Goal: Information Seeking & Learning: Learn about a topic

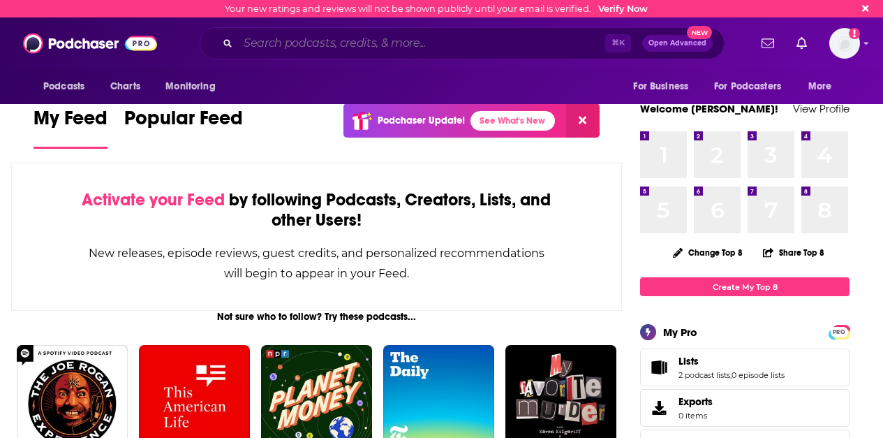
click at [336, 39] on input "Search podcasts, credits, & more..." at bounding box center [421, 43] width 367 height 22
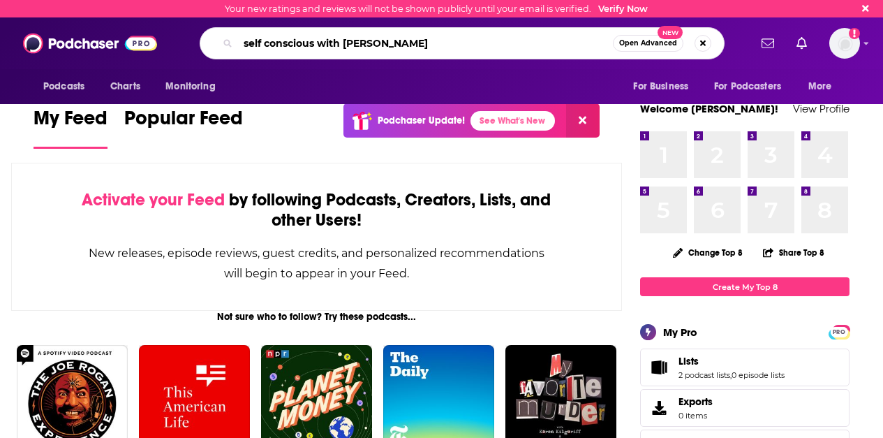
type input "self conscious with [PERSON_NAME]"
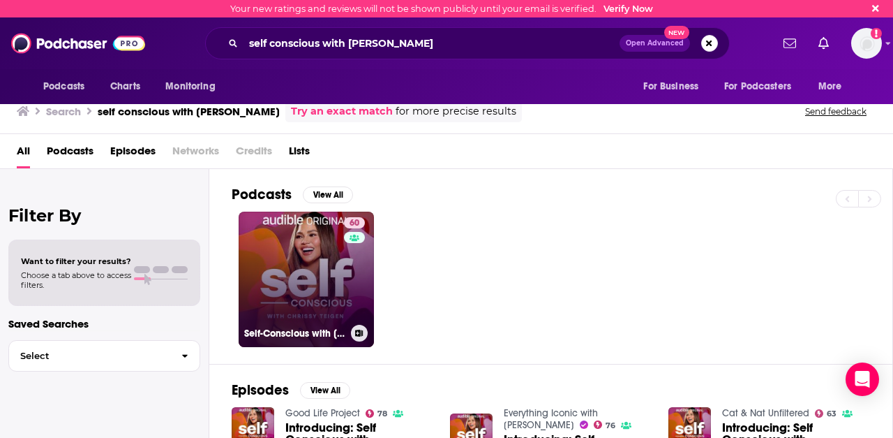
click at [303, 278] on link "60 Self-Conscious with [PERSON_NAME]" at bounding box center [306, 278] width 135 height 135
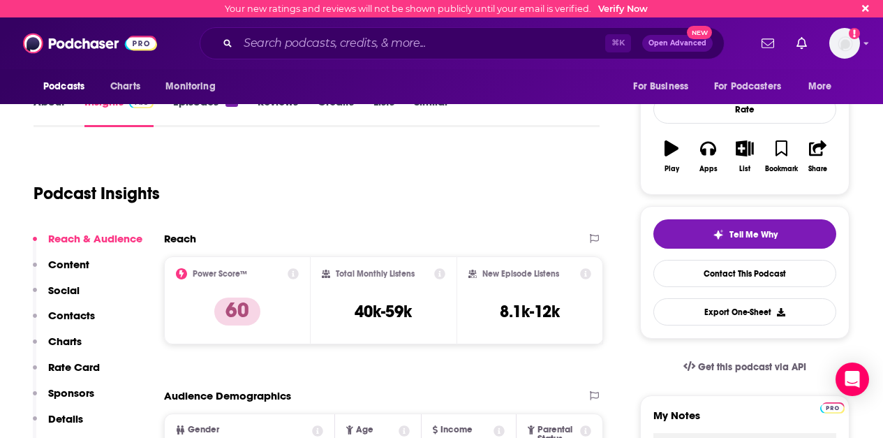
scroll to position [140, 0]
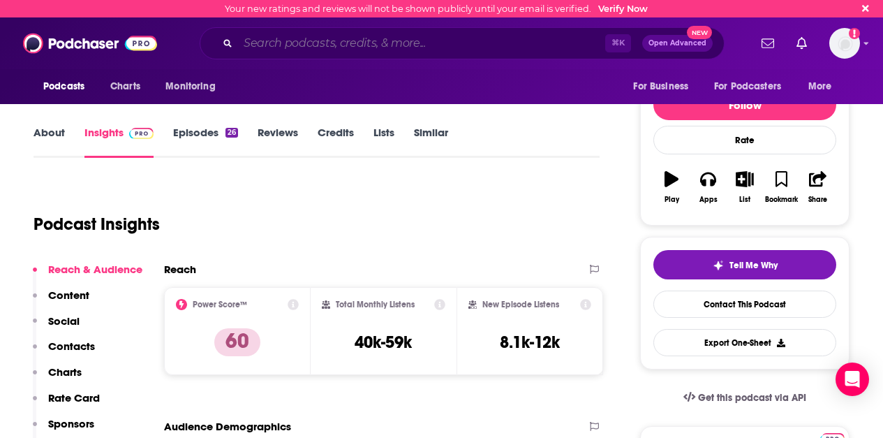
click at [323, 34] on input "Search podcasts, credits, & more..." at bounding box center [421, 43] width 367 height 22
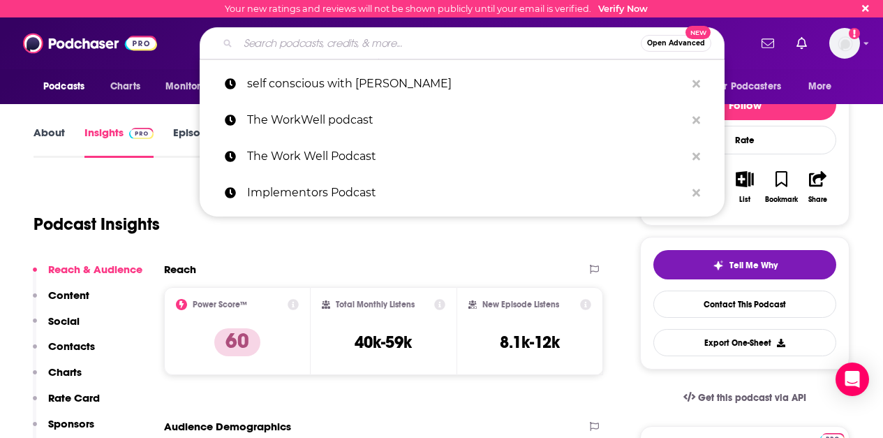
paste input "Him & Her Podcast"
type input "Him & Her Podcast"
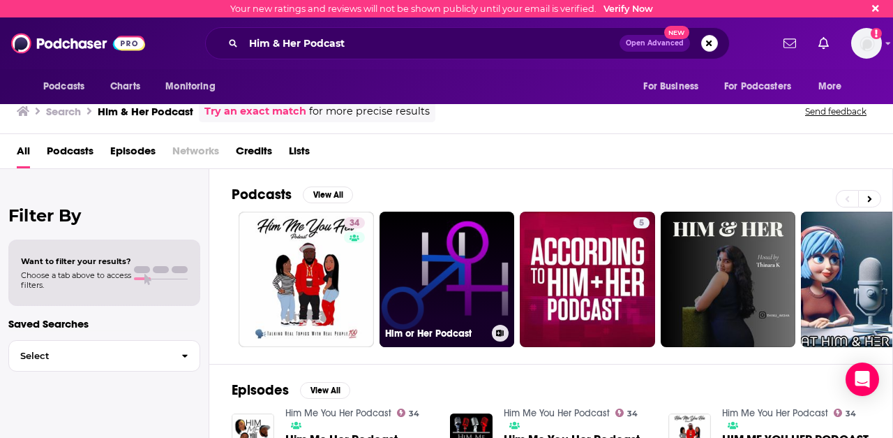
click at [444, 273] on link "Him or Her Podcast" at bounding box center [447, 278] width 135 height 135
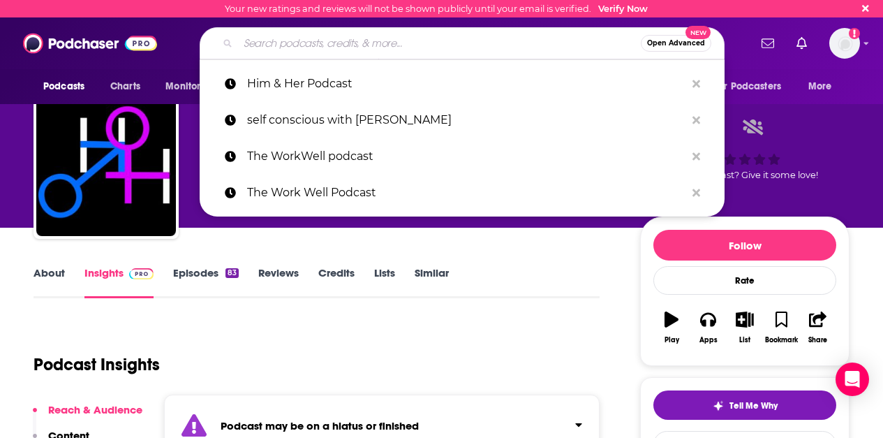
click at [250, 49] on input "Search podcasts, credits, & more..." at bounding box center [439, 43] width 403 height 22
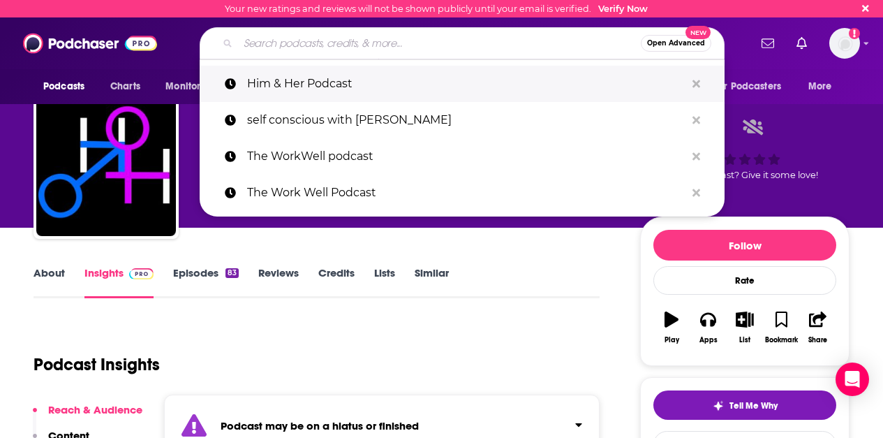
click at [325, 81] on p "Him & Her Podcast" at bounding box center [466, 84] width 438 height 36
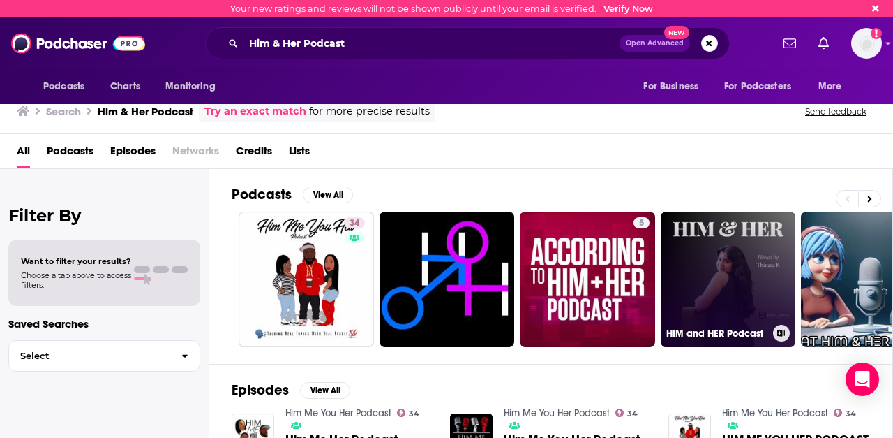
click at [709, 248] on link "HIM and HER Podcast" at bounding box center [728, 278] width 135 height 135
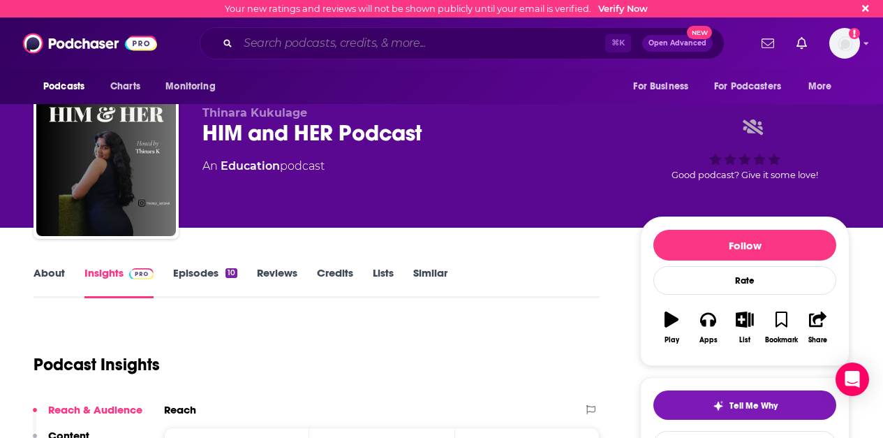
click at [361, 38] on input "Search podcasts, credits, & more..." at bounding box center [421, 43] width 367 height 22
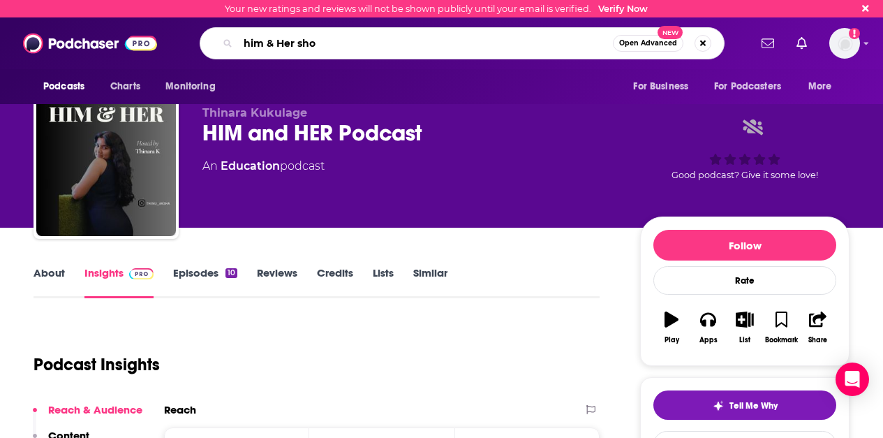
type input "him & Her show"
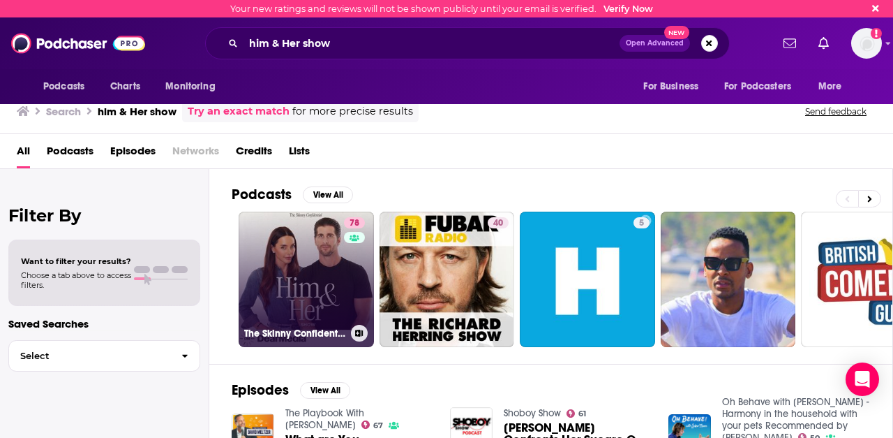
click at [299, 264] on link "78 The Skinny Confidential Him & Her Show" at bounding box center [306, 278] width 135 height 135
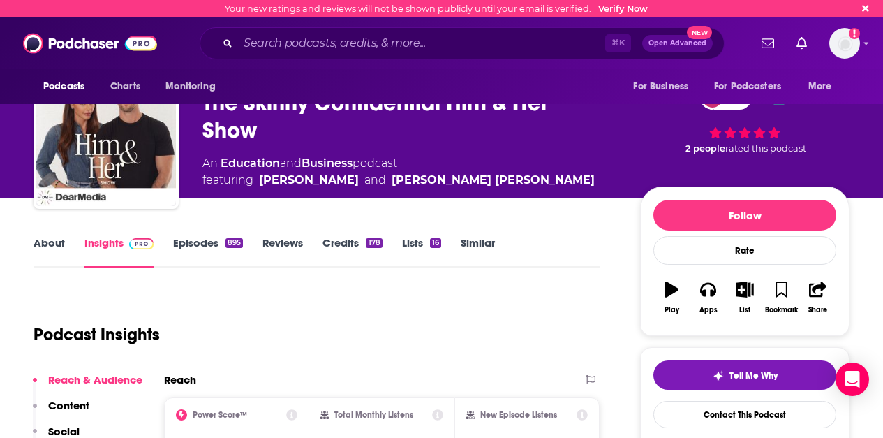
scroll to position [181, 0]
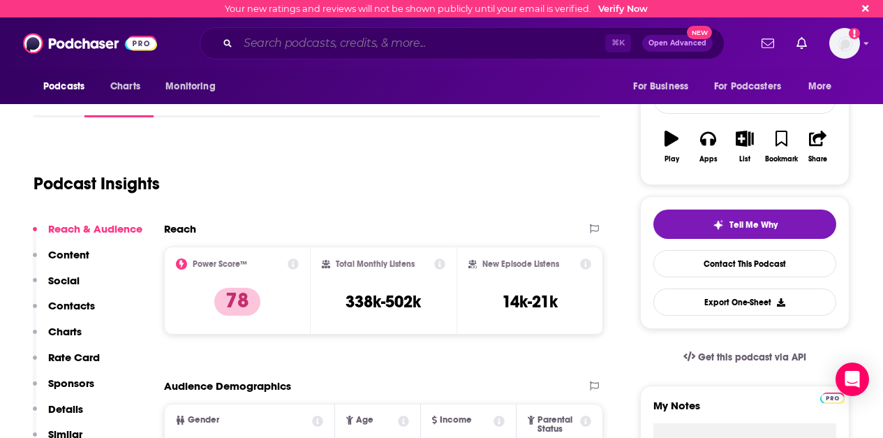
click at [346, 38] on input "Search podcasts, credits, & more..." at bounding box center [421, 43] width 367 height 22
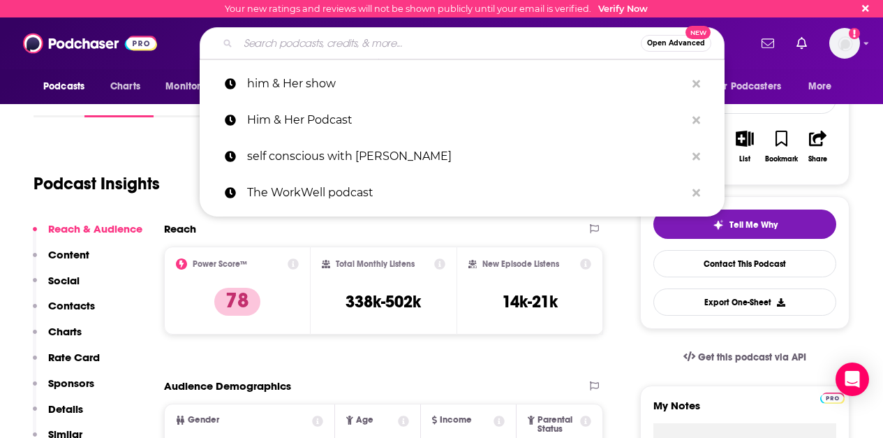
paste input "SEL Global Leadership Series"
type input "SEL Global Leadership Series"
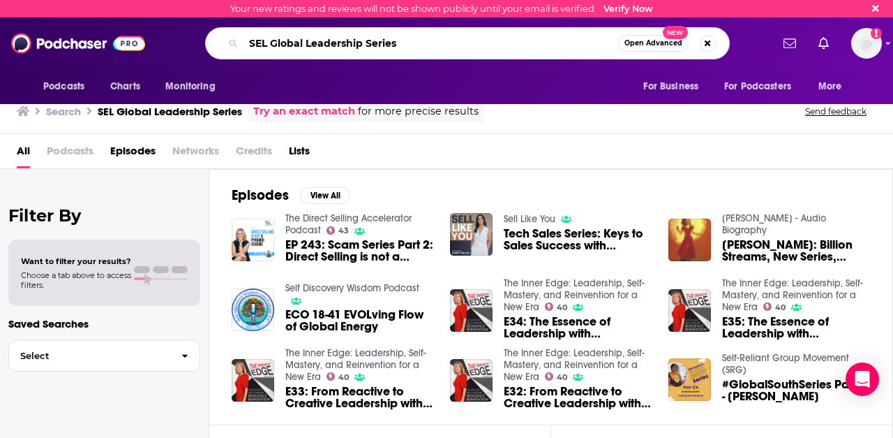
drag, startPoint x: 431, startPoint y: 47, endPoint x: 244, endPoint y: 45, distance: 187.1
click at [244, 45] on input "SEL Global Leadership Series" at bounding box center [431, 43] width 375 height 22
paste input "Courageous Life Podcast"
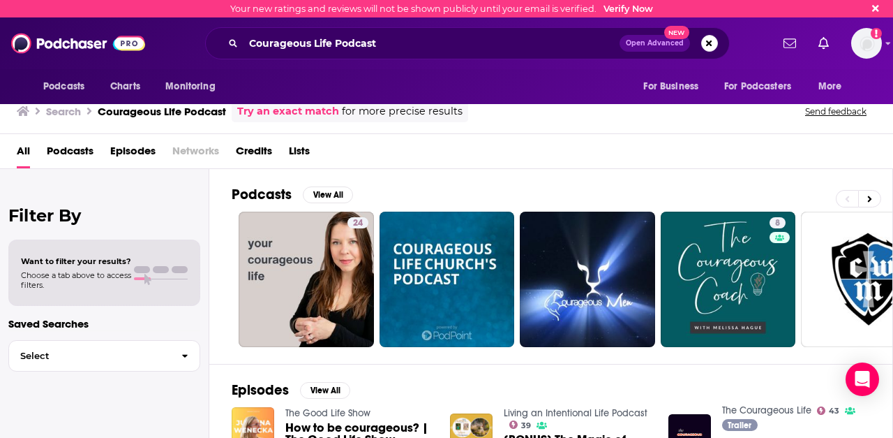
click at [407, 165] on div "All Podcasts Episodes Networks Credits Lists" at bounding box center [449, 154] width 865 height 29
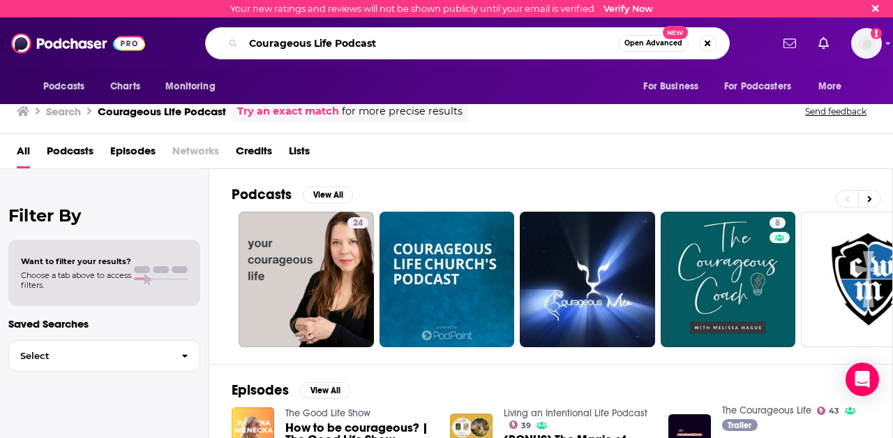
drag, startPoint x: 407, startPoint y: 46, endPoint x: 176, endPoint y: 43, distance: 231.0
click at [176, 43] on div "Courageous Life Podcast Open Advanced New" at bounding box center [467, 43] width 608 height 32
type input "the courageous life"
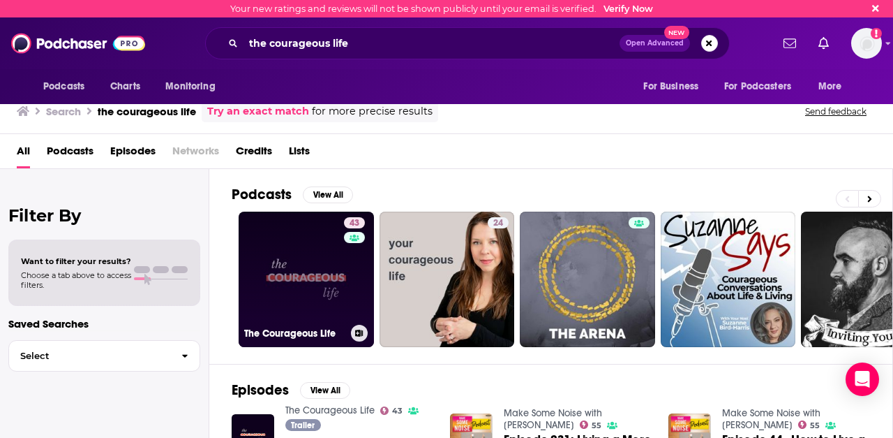
click at [283, 281] on link "43 The Courageous Life" at bounding box center [306, 278] width 135 height 135
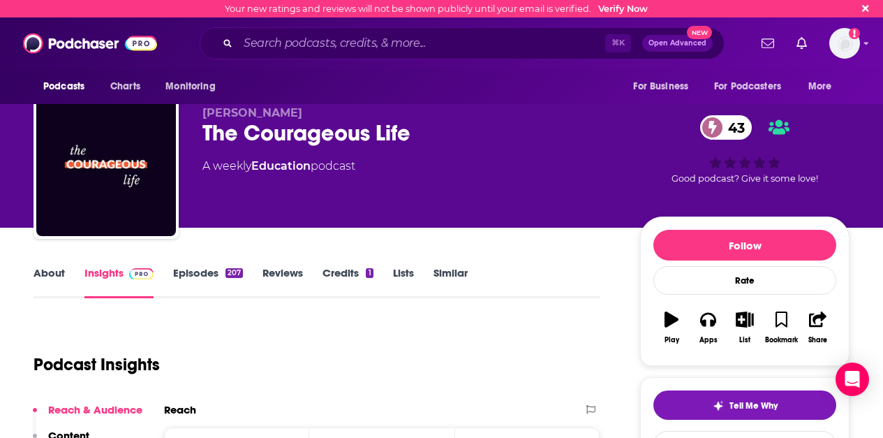
scroll to position [223, 0]
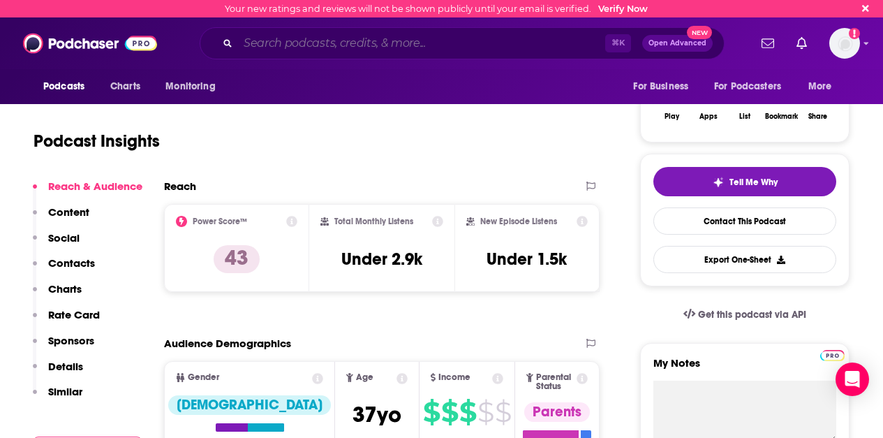
click at [342, 43] on input "Search podcasts, credits, & more..." at bounding box center [421, 43] width 367 height 22
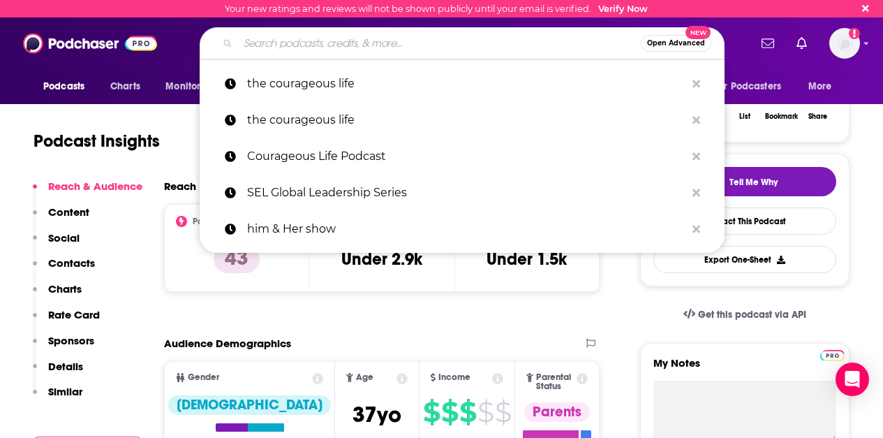
paste input "Modern Wisdom"
type input "Modern Wisdom"
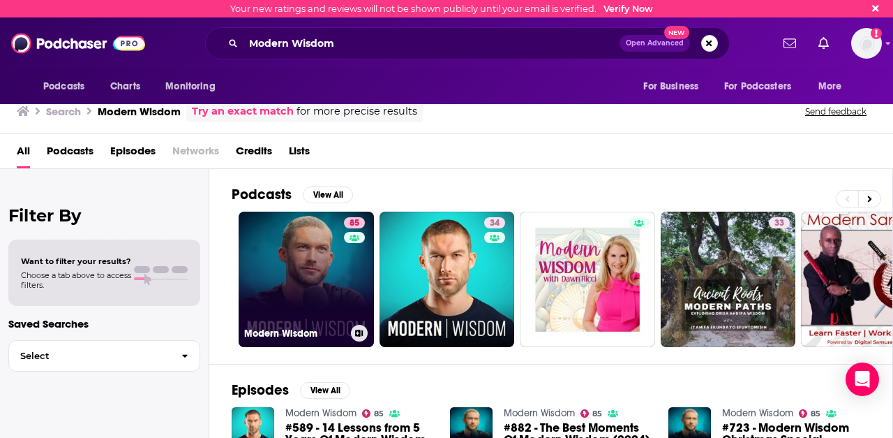
click at [319, 267] on link "85 Modern Wisdom" at bounding box center [306, 278] width 135 height 135
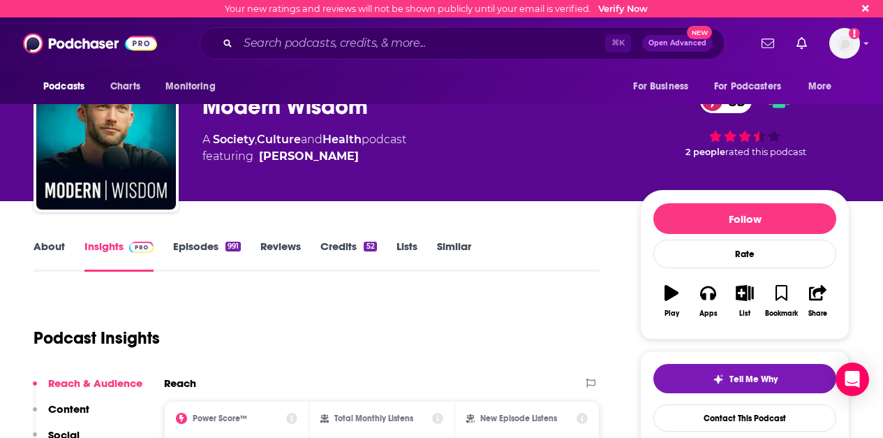
scroll to position [214, 0]
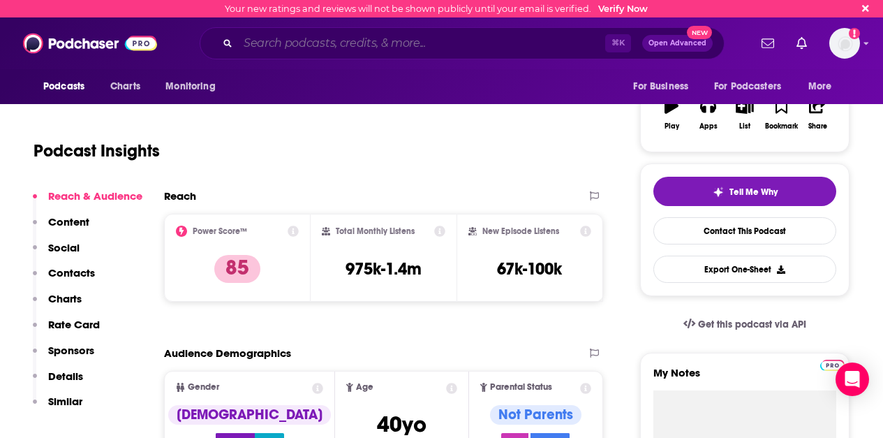
click at [328, 47] on input "Search podcasts, credits, & more..." at bounding box center [421, 43] width 367 height 22
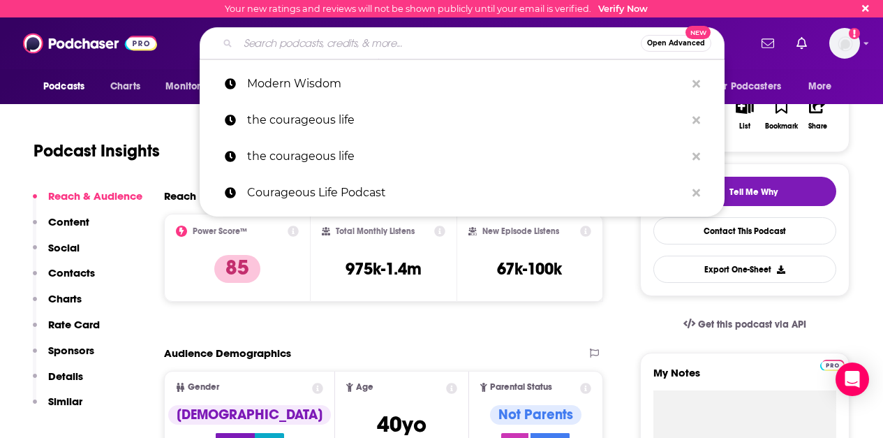
paste input "Good Inside with Dr. [PERSON_NAME]"
type input "Good Inside with Dr. [PERSON_NAME]"
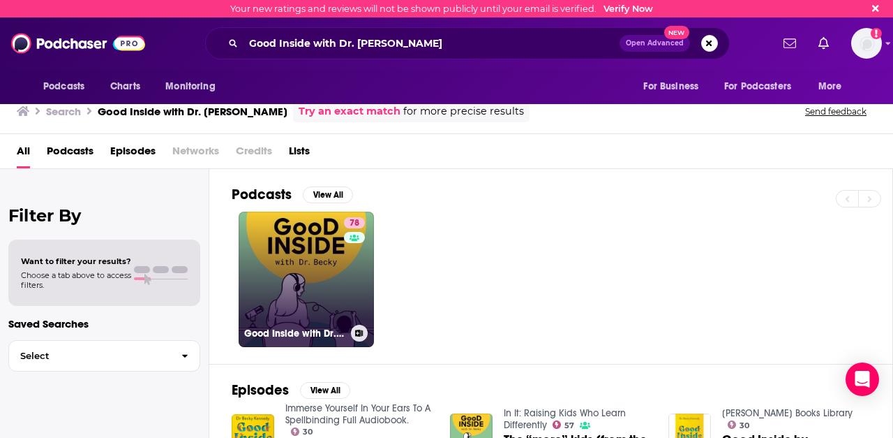
click at [315, 271] on link "78 Good Inside with Dr. [PERSON_NAME]" at bounding box center [306, 278] width 135 height 135
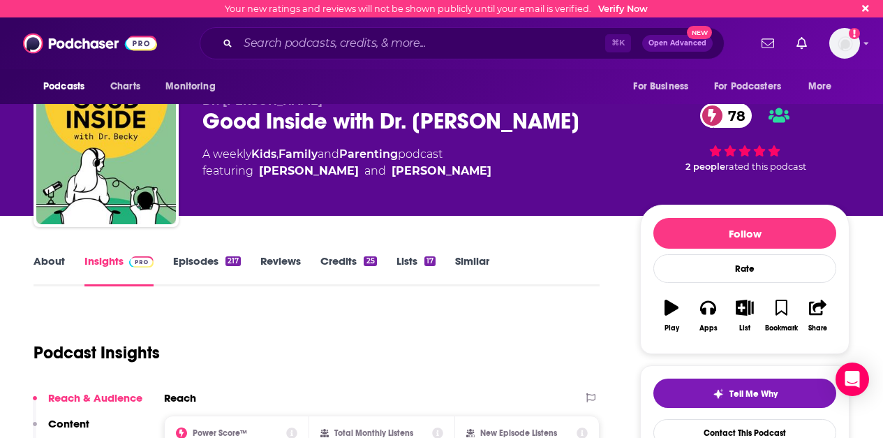
scroll to position [275, 0]
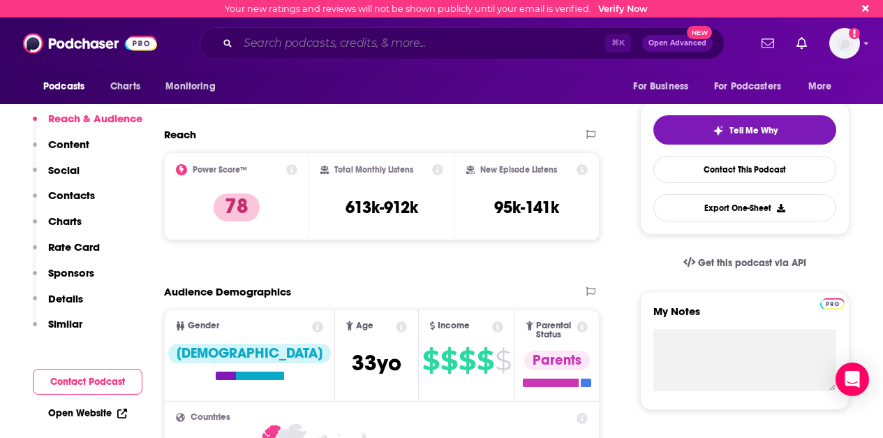
click at [332, 38] on input "Search podcasts, credits, & more..." at bounding box center [421, 43] width 367 height 22
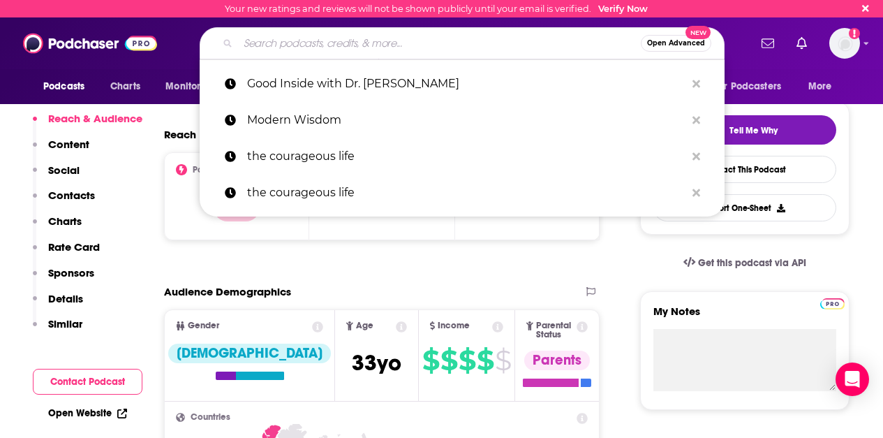
paste input "The Unlonely Podcast with [PERSON_NAME]"
type input "The Unlonely Podcast with [PERSON_NAME]"
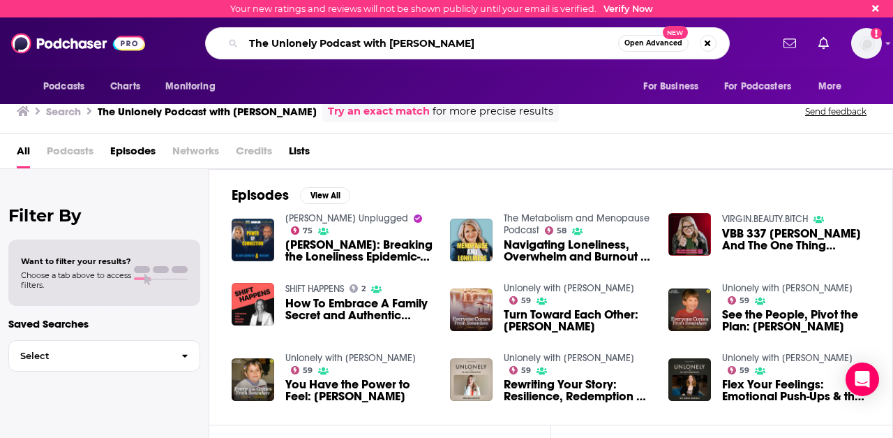
drag, startPoint x: 509, startPoint y: 46, endPoint x: 364, endPoint y: 45, distance: 145.9
click at [364, 45] on input "The Unlonely Podcast with [PERSON_NAME]" at bounding box center [431, 43] width 375 height 22
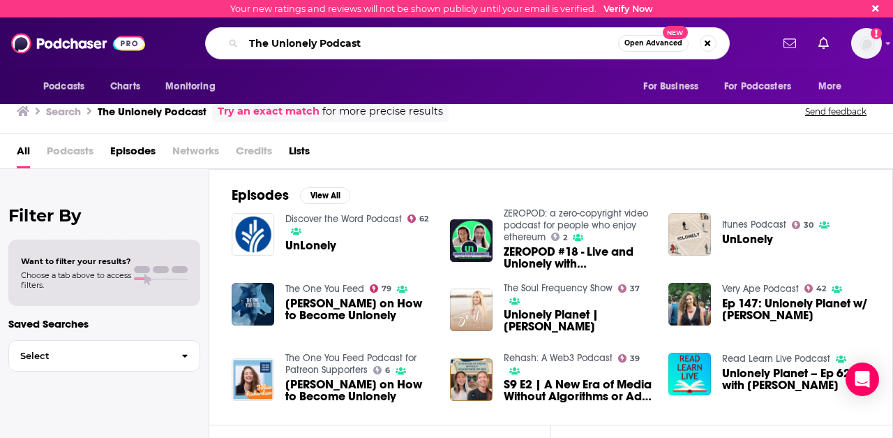
drag, startPoint x: 339, startPoint y: 47, endPoint x: 211, endPoint y: 44, distance: 128.5
click at [211, 44] on div "The Unlonely Podcast Open Advanced New" at bounding box center [467, 43] width 525 height 32
type input "unlonely"
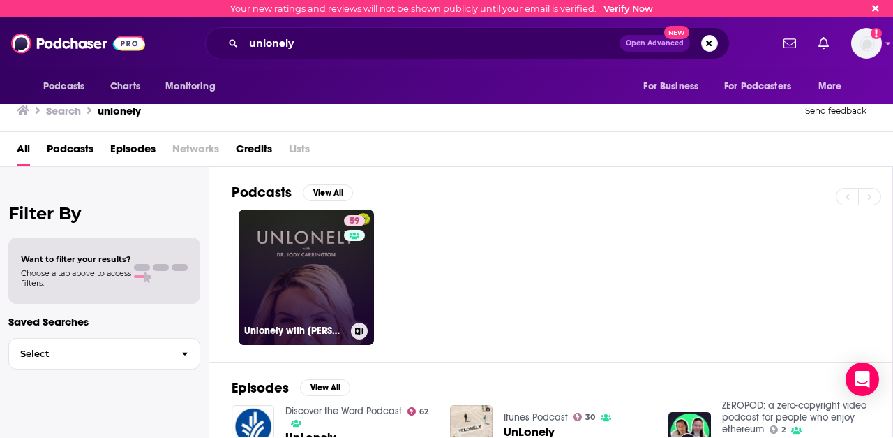
click at [288, 271] on link "59 Unlonely with [PERSON_NAME]" at bounding box center [306, 276] width 135 height 135
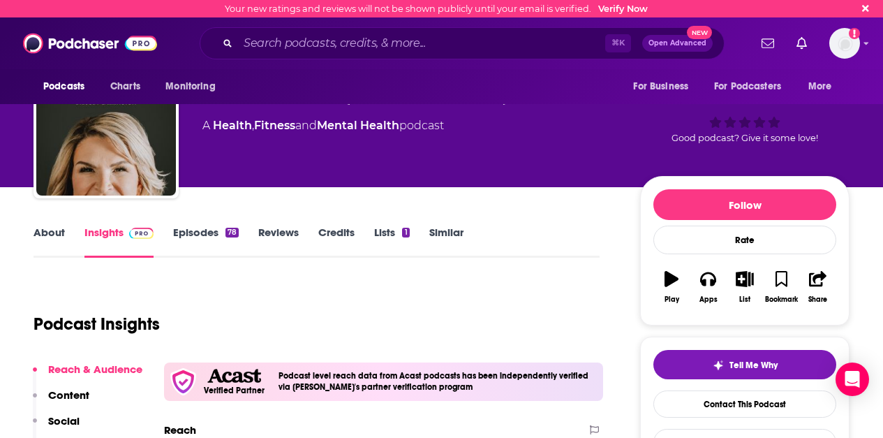
scroll to position [216, 0]
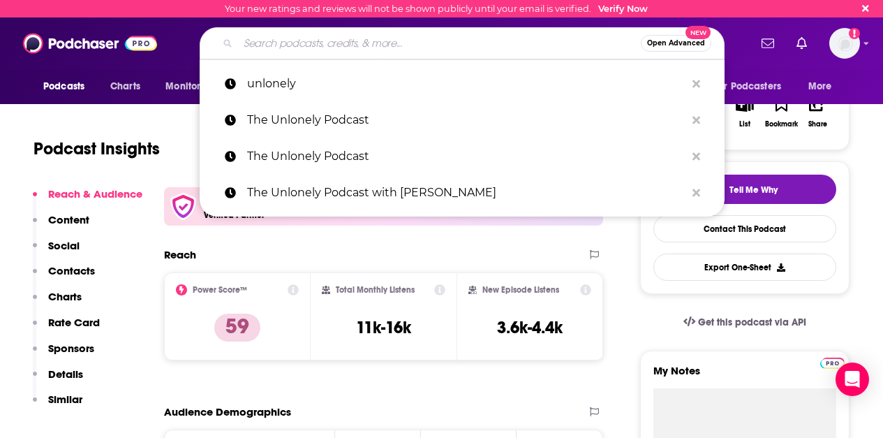
click at [352, 43] on input "Search podcasts, credits, & more..." at bounding box center [439, 43] width 403 height 22
paste input "Art of Charm"
type input "Art of Charm"
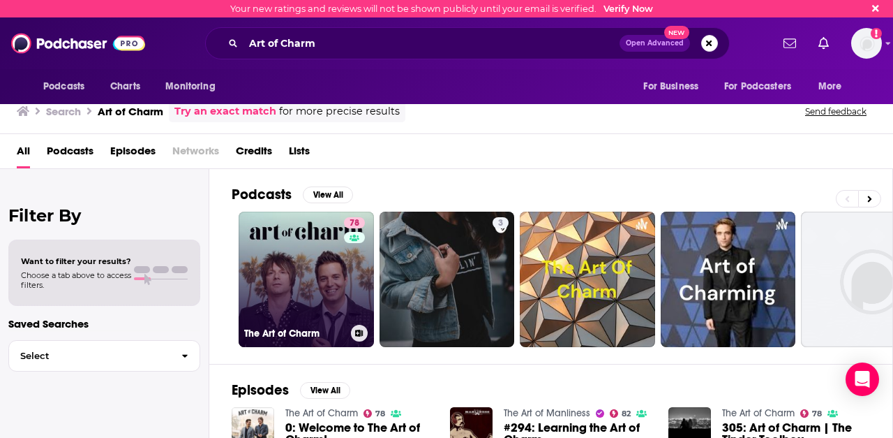
click at [304, 271] on link "78 The Art of Charm" at bounding box center [306, 278] width 135 height 135
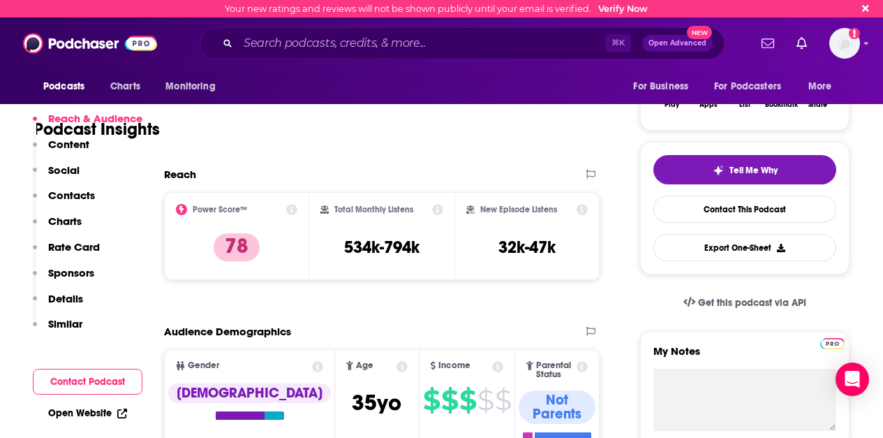
scroll to position [274, 0]
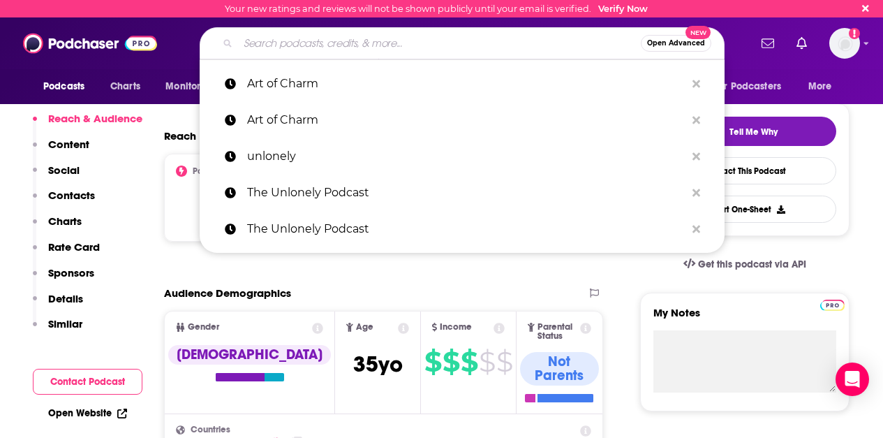
click at [321, 46] on input "Search podcasts, credits, & more..." at bounding box center [439, 43] width 403 height 22
paste input "Emotional Longevity"
type input "Emotional Longevity"
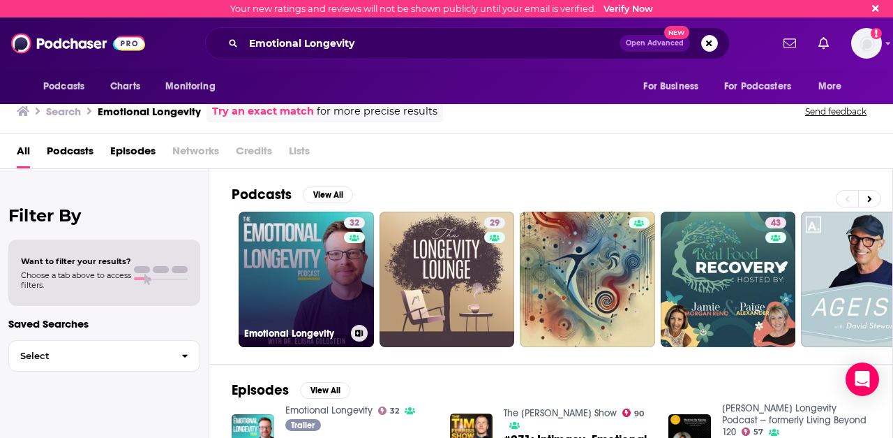
click at [327, 287] on link "32 Emotional Longevity" at bounding box center [306, 278] width 135 height 135
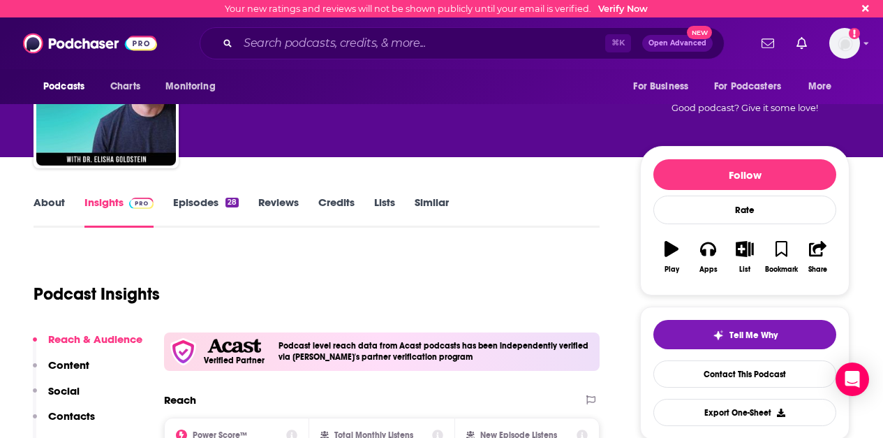
scroll to position [332, 0]
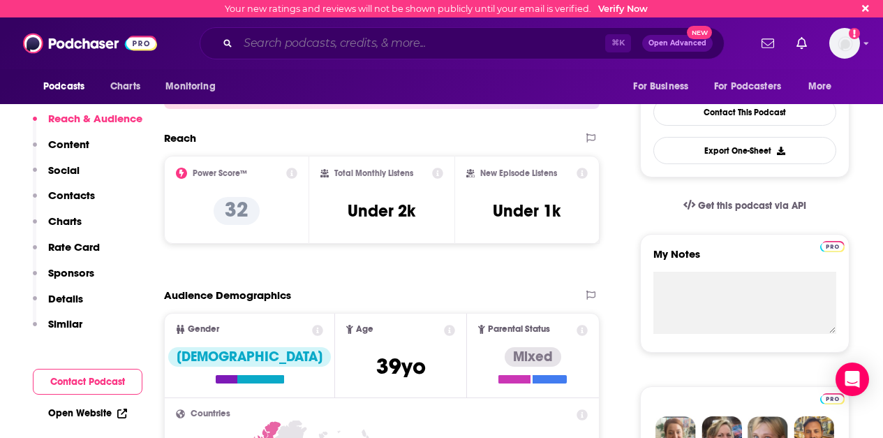
click at [344, 44] on input "Search podcasts, credits, & more..." at bounding box center [421, 43] width 367 height 22
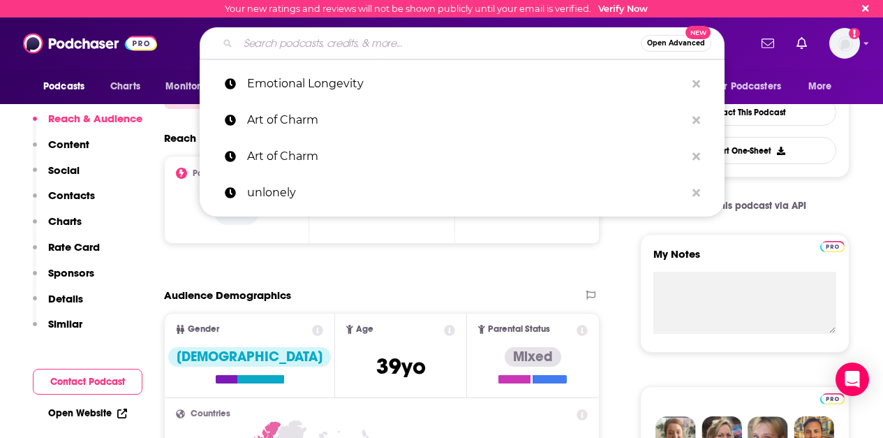
paste input "Implementors Podcast"
type input "Implementors Podcast"
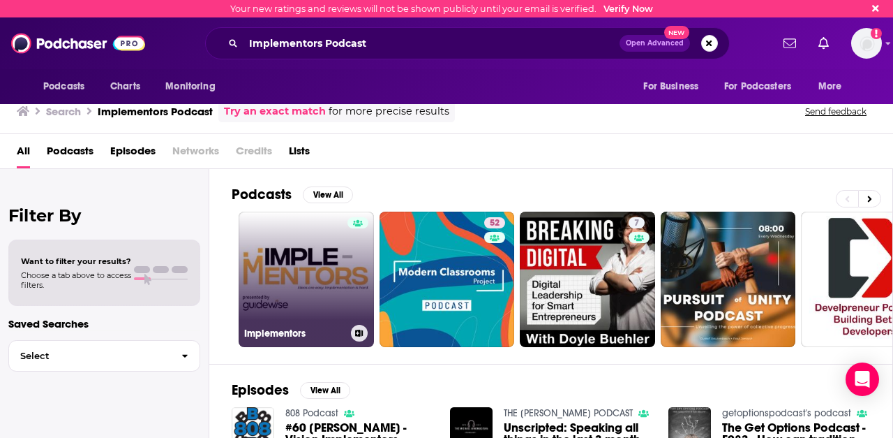
click at [321, 265] on link "Implementors" at bounding box center [306, 278] width 135 height 135
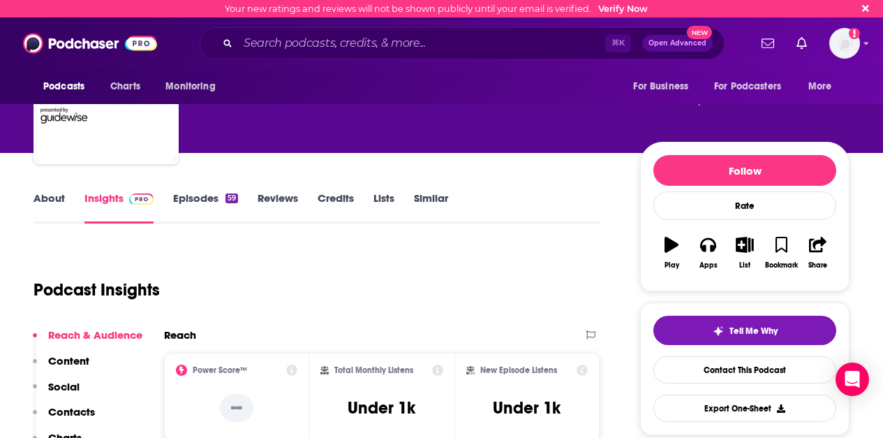
scroll to position [158, 0]
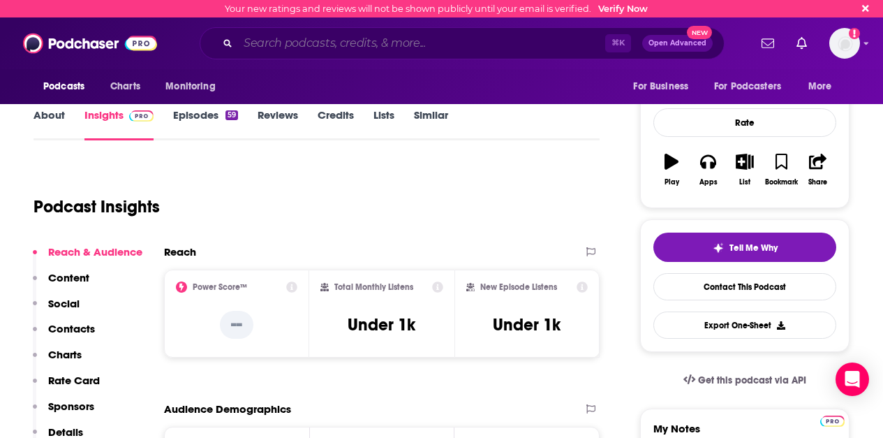
click at [359, 43] on input "Search podcasts, credits, & more..." at bounding box center [421, 43] width 367 height 22
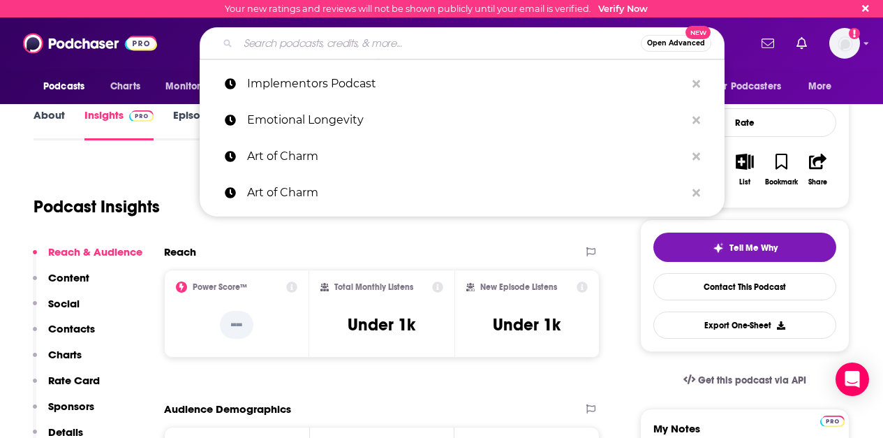
paste input "The WorkWell Podcast"
type input "The WorkWell Podcast"
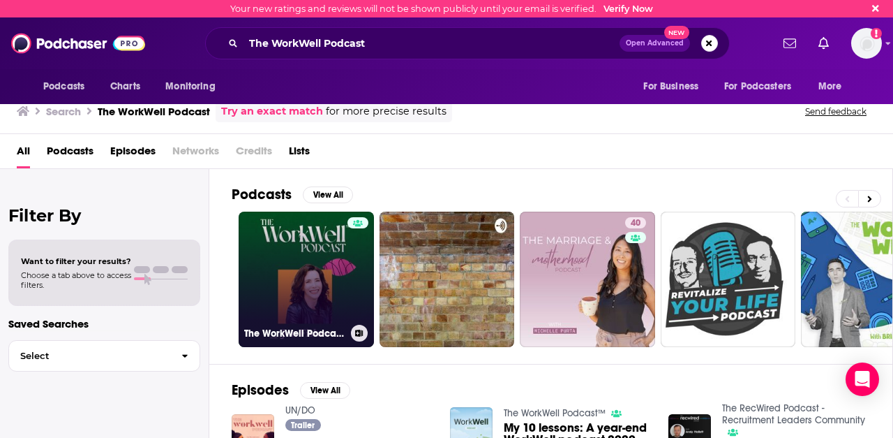
click at [306, 270] on link "The WorkWell Podcast™" at bounding box center [306, 278] width 135 height 135
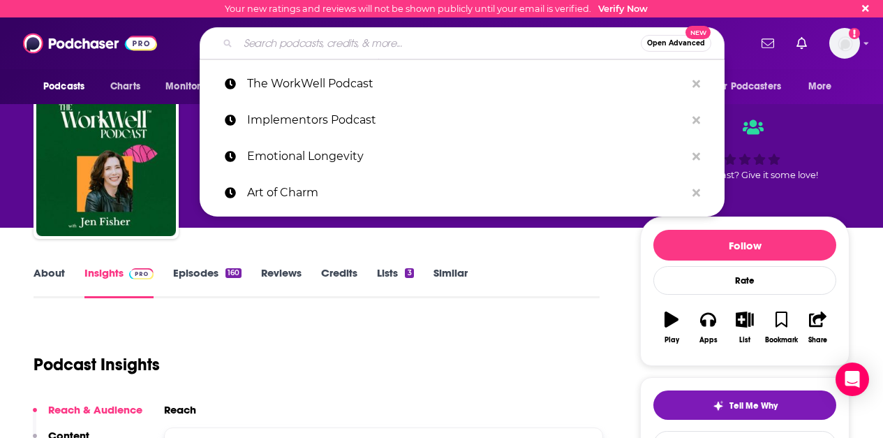
click at [368, 40] on input "Search podcasts, credits, & more..." at bounding box center [439, 43] width 403 height 22
paste input "The Psychology Podcast"
type input "The Psychology Podcast"
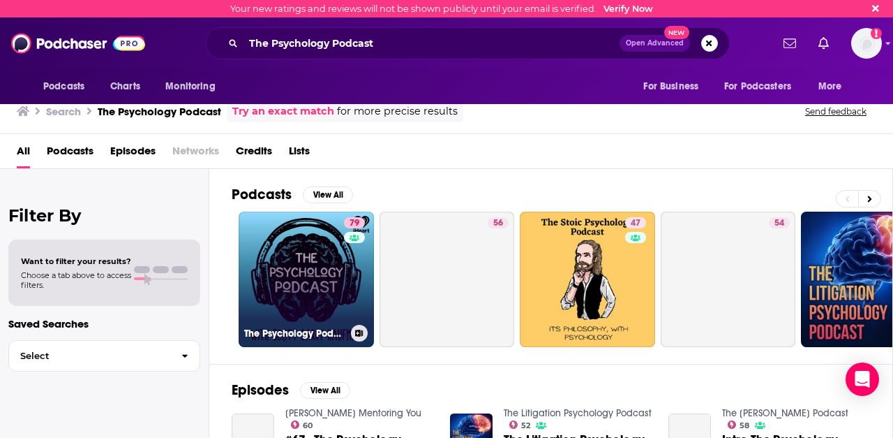
click at [304, 282] on link "79 The Psychology Podcast" at bounding box center [306, 278] width 135 height 135
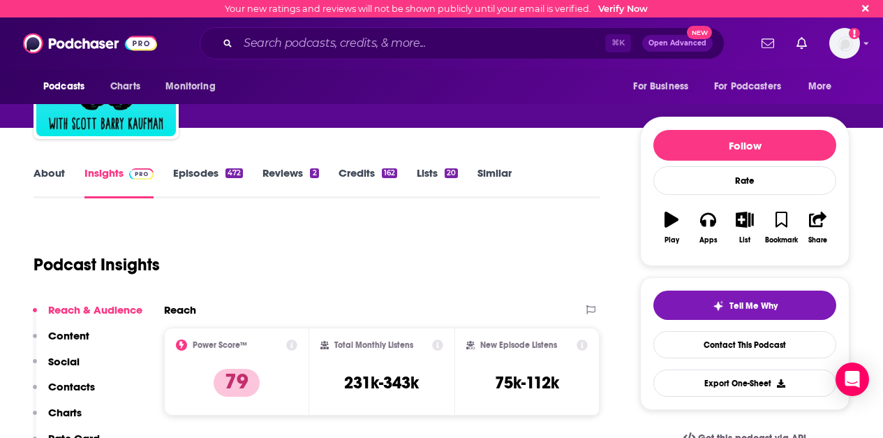
scroll to position [182, 0]
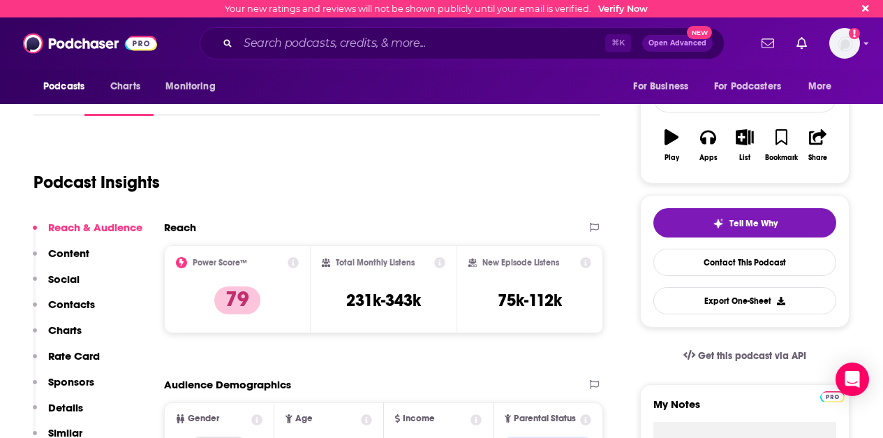
click at [375, 115] on link "Credits 162" at bounding box center [367, 100] width 59 height 32
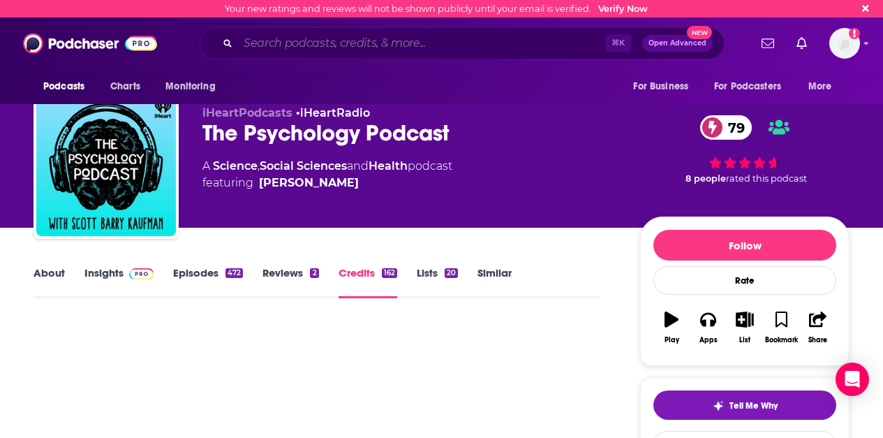
click at [378, 48] on input "Search podcasts, credits, & more..." at bounding box center [421, 43] width 367 height 22
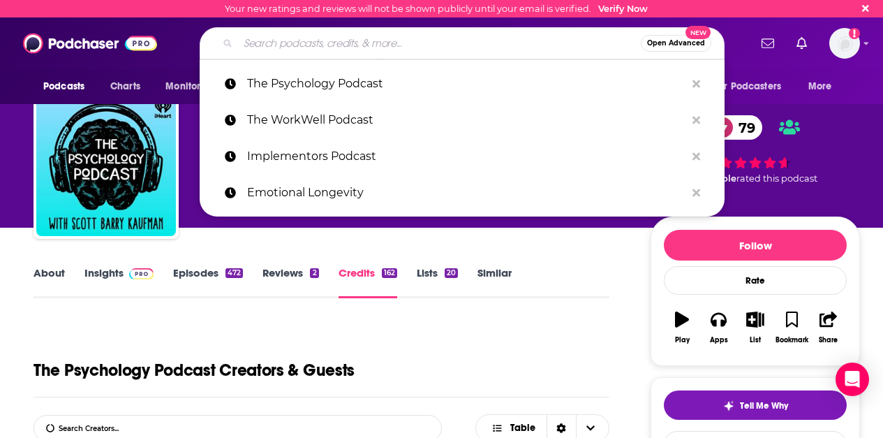
paste input "Rich Roll"
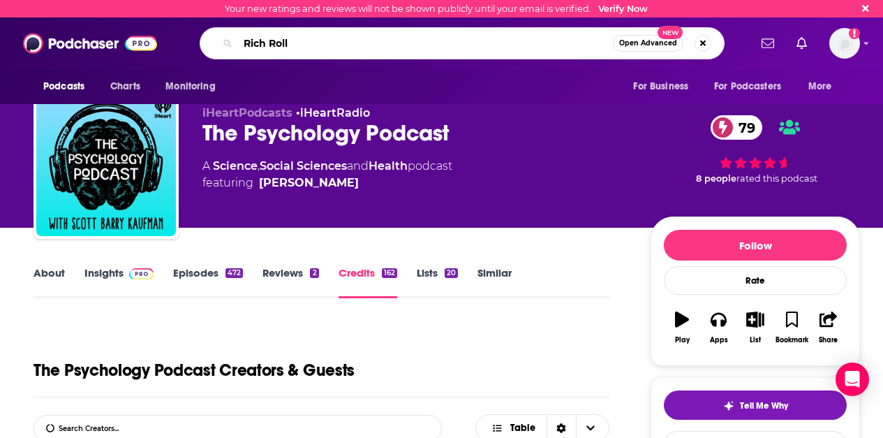
type input "Rich Roll"
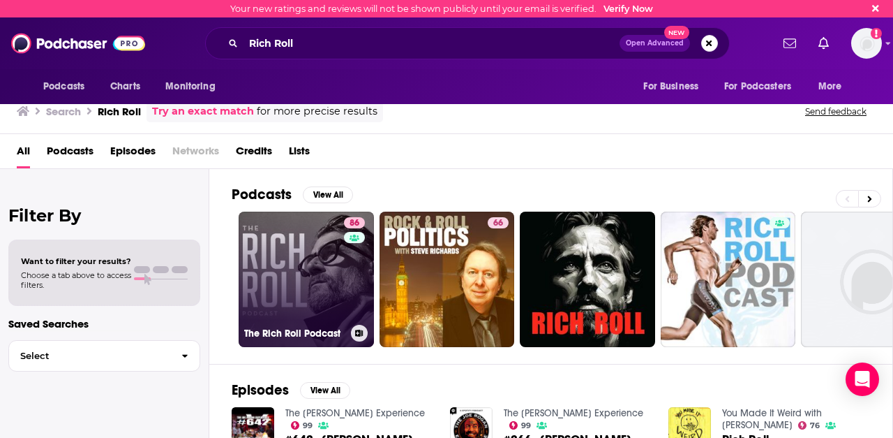
click at [322, 265] on link "86 The [PERSON_NAME] Podcast" at bounding box center [306, 278] width 135 height 135
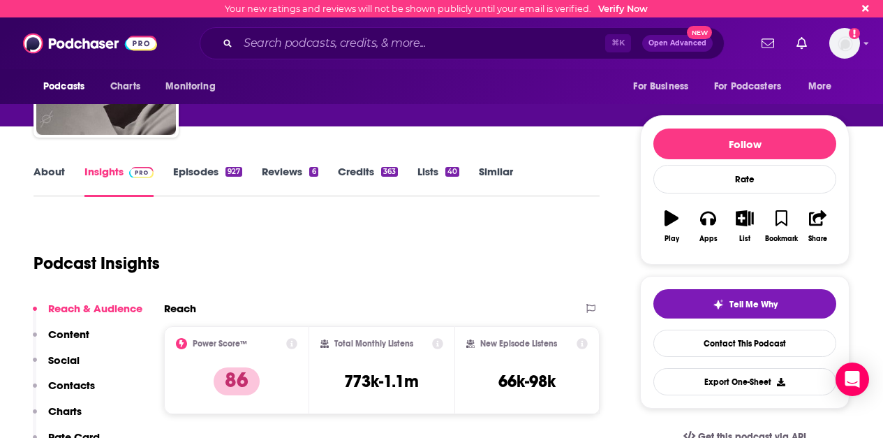
scroll to position [102, 0]
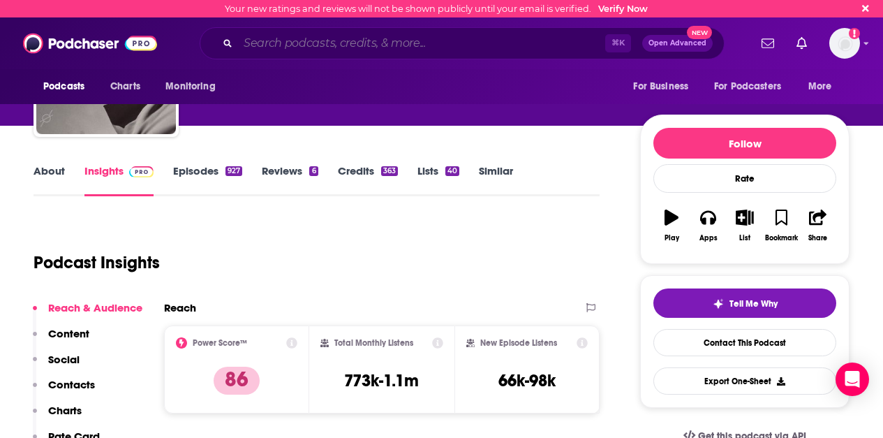
click at [306, 38] on input "Search podcasts, credits, & more..." at bounding box center [421, 43] width 367 height 22
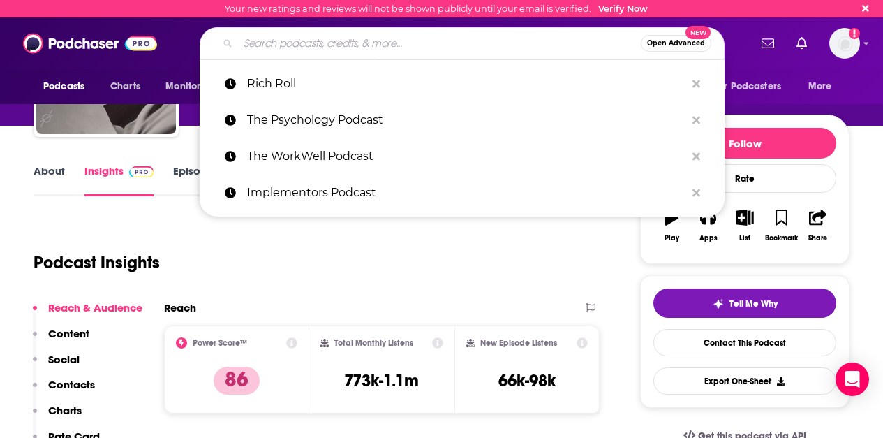
paste input "Raising Good Humans podcast"
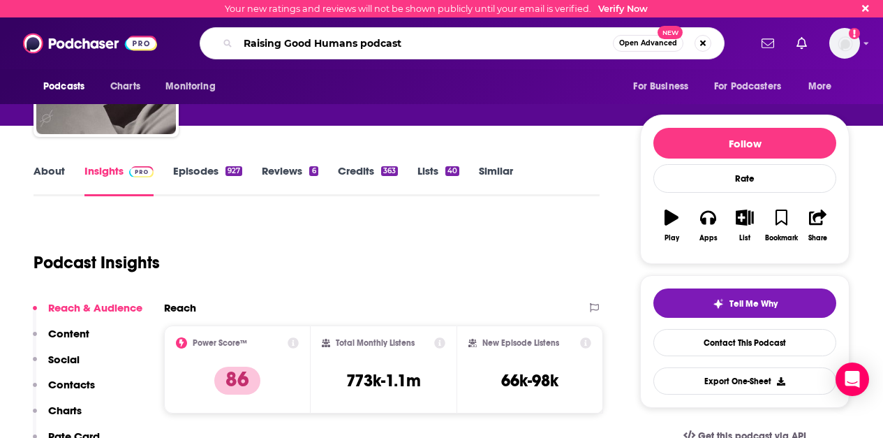
type input "Raising Good Humans podcast"
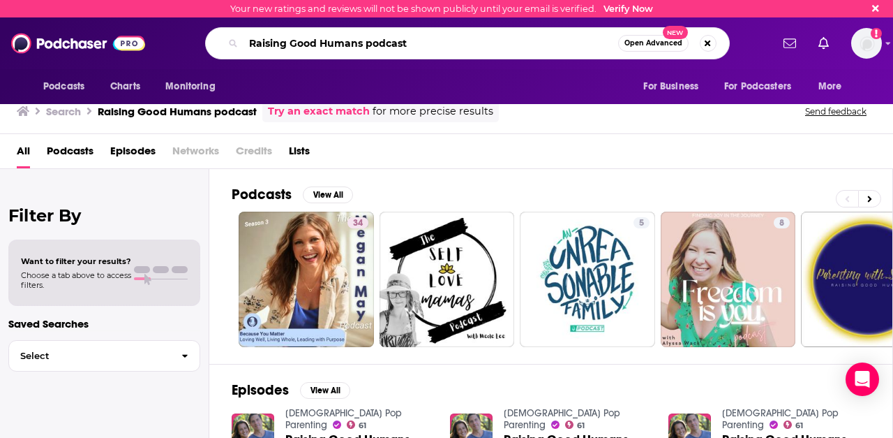
click at [435, 47] on input "Raising Good Humans podcast" at bounding box center [431, 43] width 375 height 22
drag, startPoint x: 396, startPoint y: 45, endPoint x: 363, endPoint y: 45, distance: 32.8
click at [363, 45] on input "Raising Good Humans podcast" at bounding box center [431, 43] width 375 height 22
type input "Raising Good Humans"
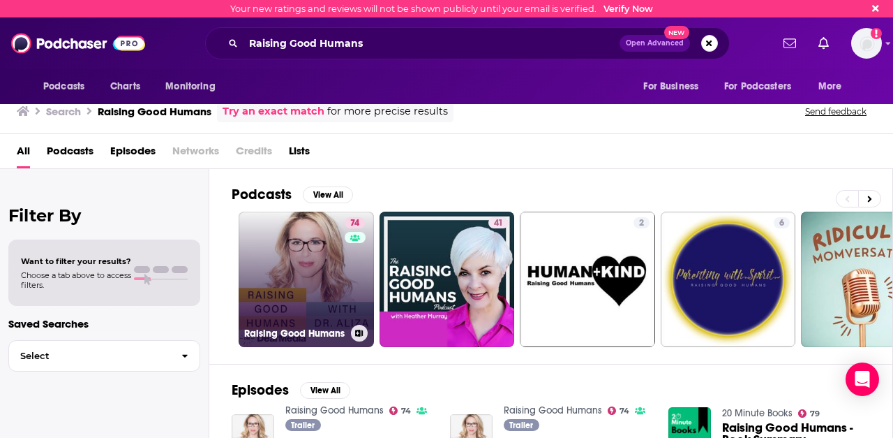
click at [303, 286] on link "74 Raising Good Humans" at bounding box center [306, 278] width 135 height 135
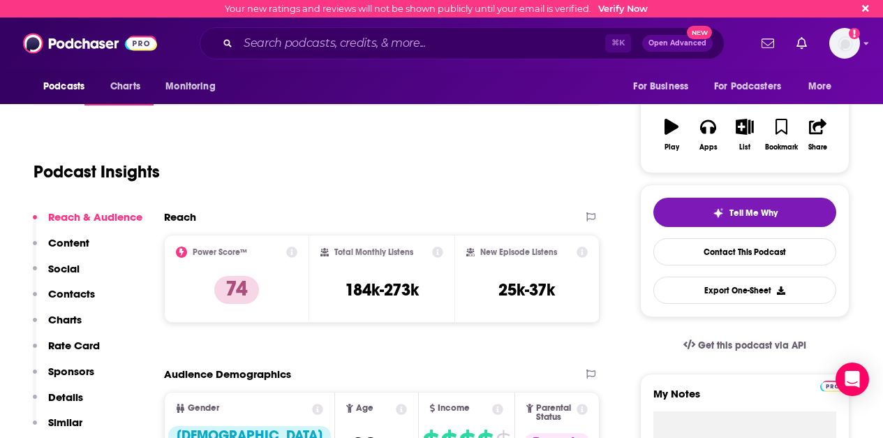
scroll to position [193, 0]
click at [359, 41] on input "Search podcasts, credits, & more..." at bounding box center [421, 43] width 367 height 22
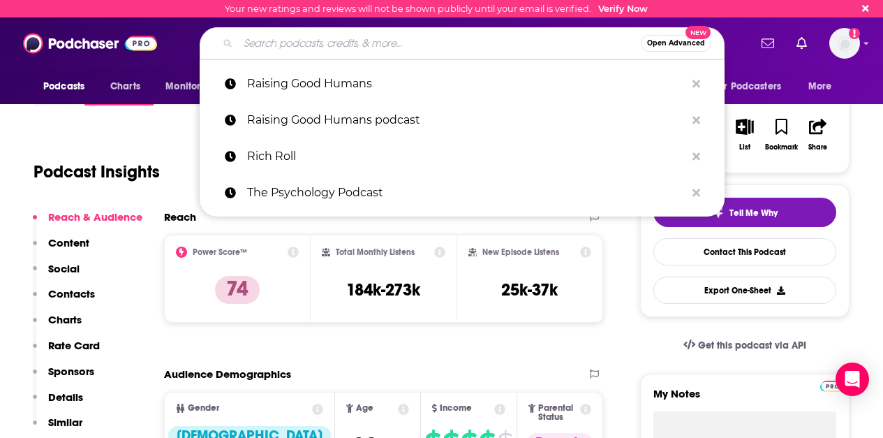
paste input "Happiness Lab"
type input "Happiness Lab"
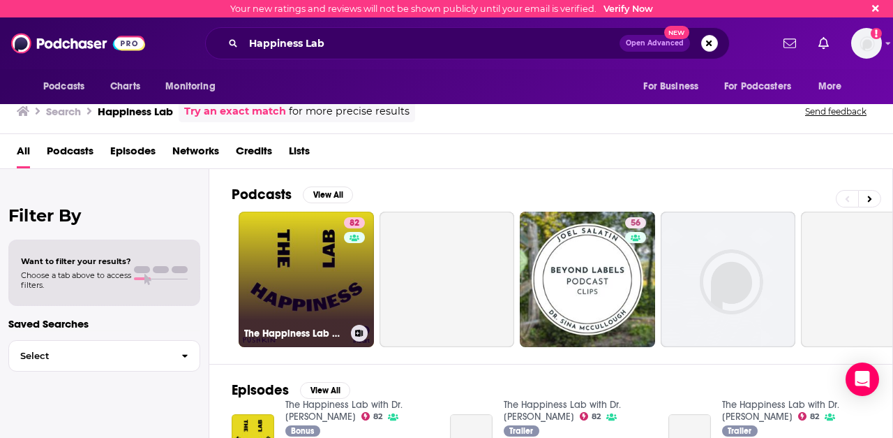
click at [290, 278] on link "82 The Happiness Lab with Dr. [PERSON_NAME]" at bounding box center [306, 278] width 135 height 135
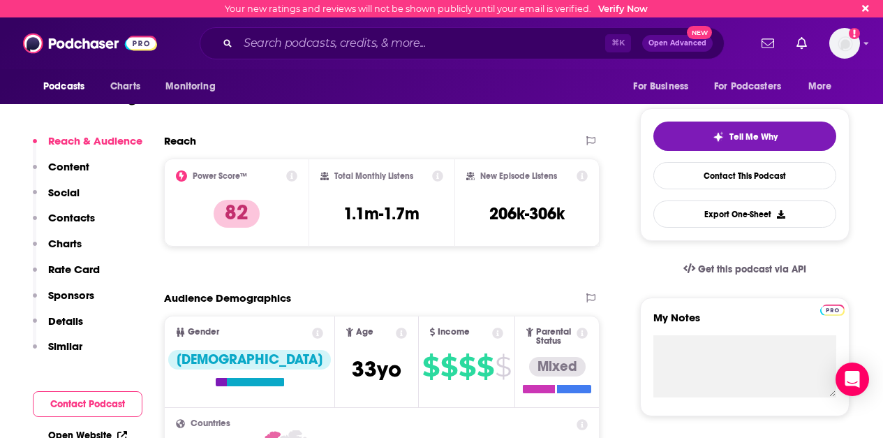
scroll to position [216, 0]
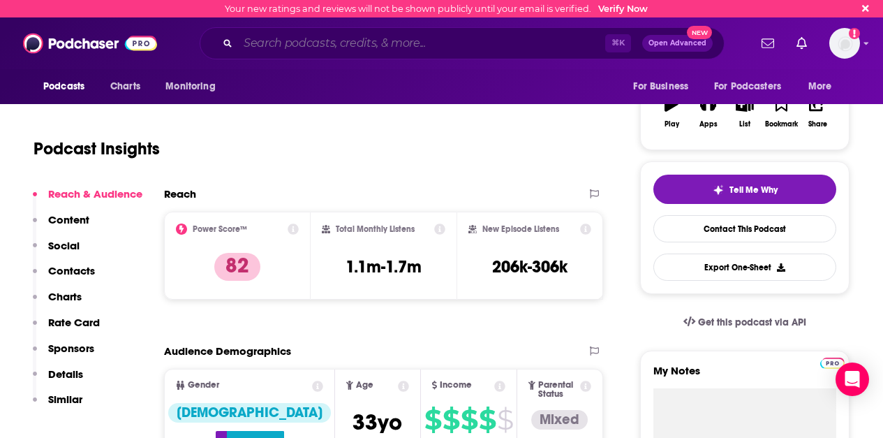
click at [403, 50] on input "Search podcasts, credits, & more..." at bounding box center [421, 43] width 367 height 22
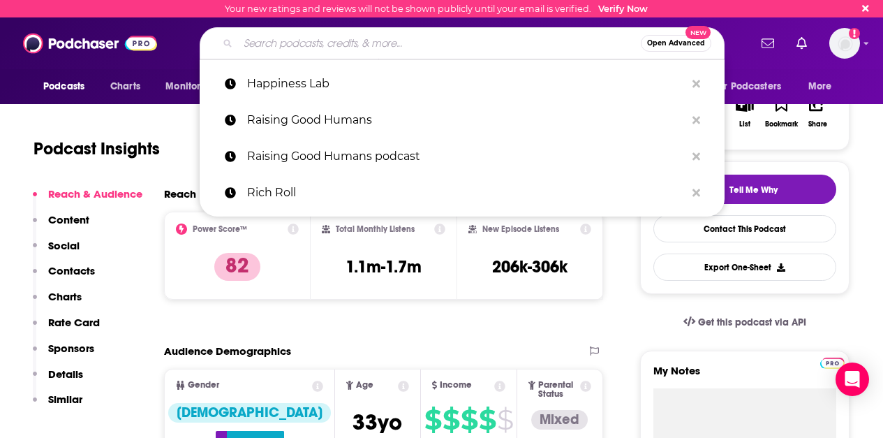
click at [363, 40] on input "Search podcasts, credits, & more..." at bounding box center [439, 43] width 403 height 22
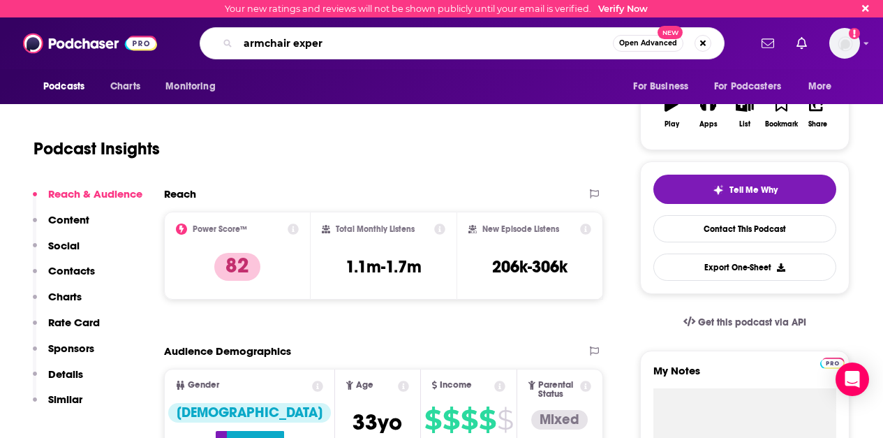
type input "armchair expert"
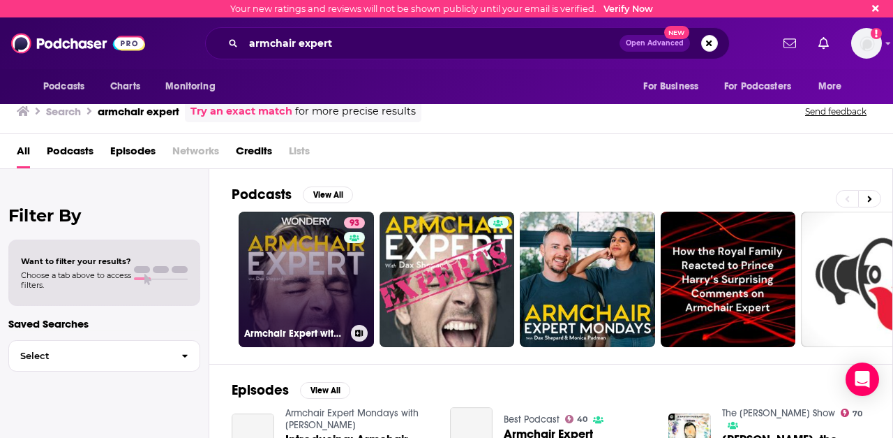
click at [292, 252] on link "93 Armchair Expert with [PERSON_NAME]" at bounding box center [306, 278] width 135 height 135
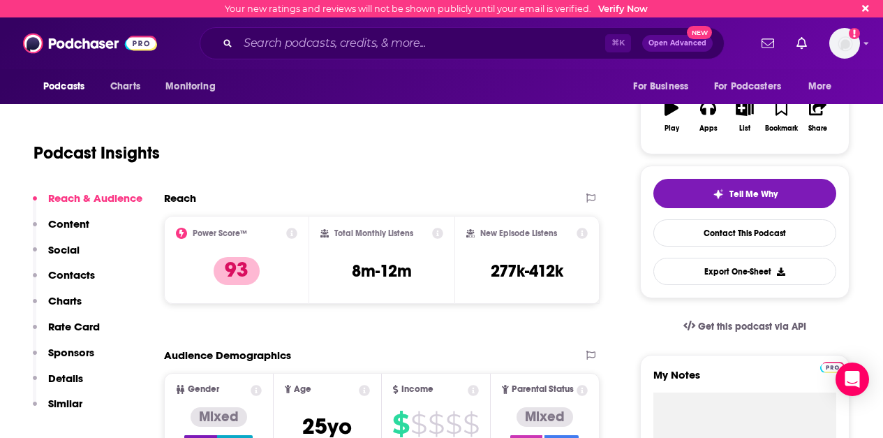
scroll to position [221, 0]
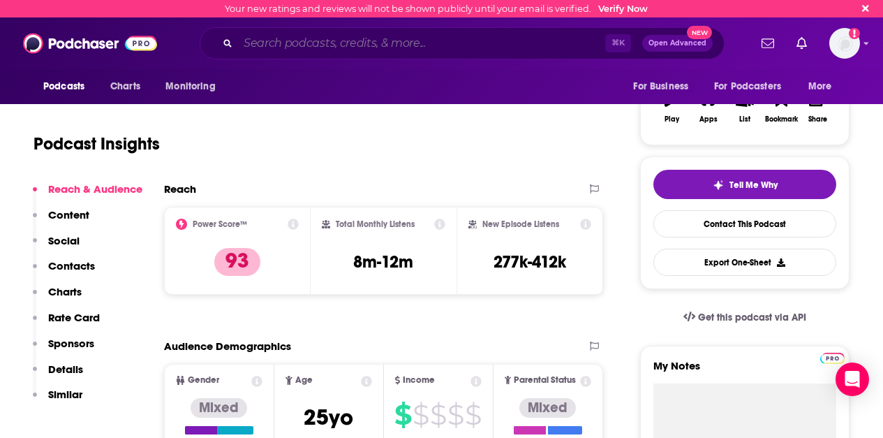
click at [358, 34] on input "Search podcasts, credits, & more..." at bounding box center [421, 43] width 367 height 22
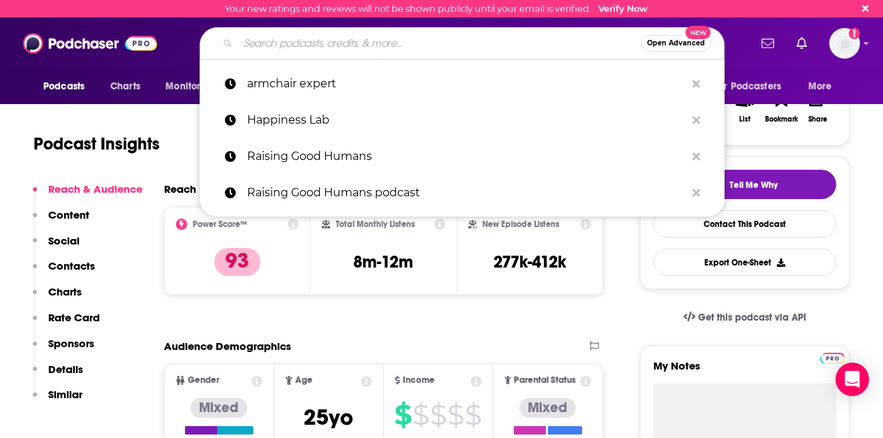
paste input "Front Row Seat"
type input "Front Row Seat"
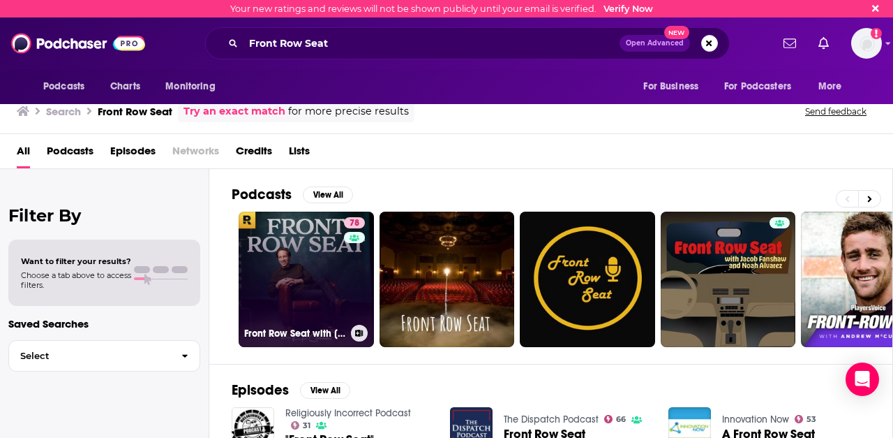
click at [293, 285] on link "78 Front Row Seat with [PERSON_NAME]" at bounding box center [306, 278] width 135 height 135
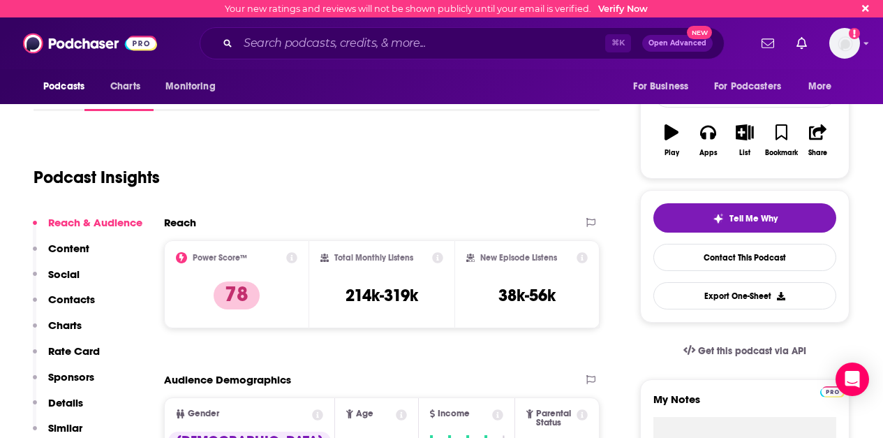
scroll to position [191, 0]
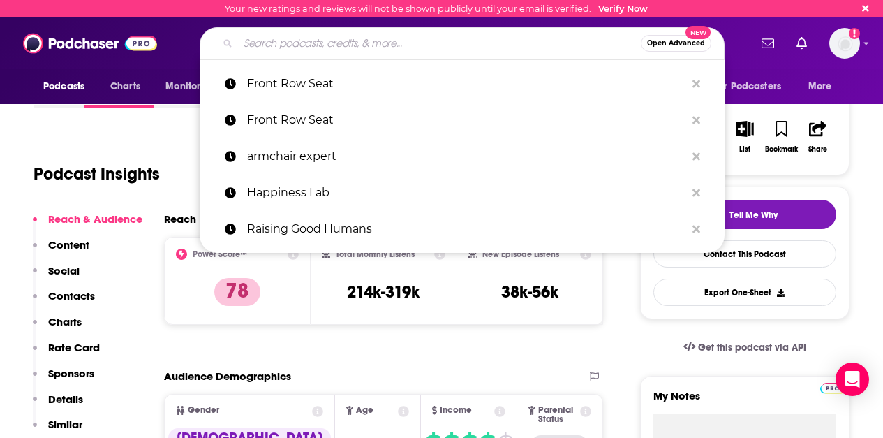
click at [386, 43] on input "Search podcasts, credits, & more..." at bounding box center [439, 43] width 403 height 22
paste input "Success Story with [PERSON_NAME]"
type input "Success Story with [PERSON_NAME]"
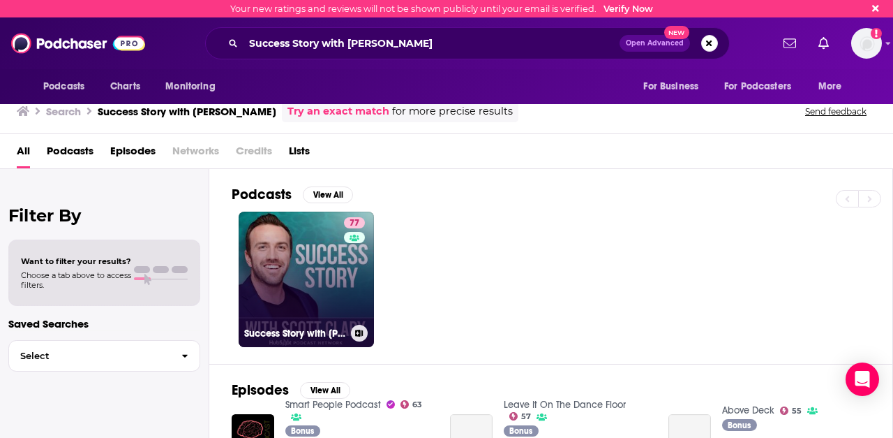
click at [299, 290] on link "77 Success Story with [PERSON_NAME]" at bounding box center [306, 278] width 135 height 135
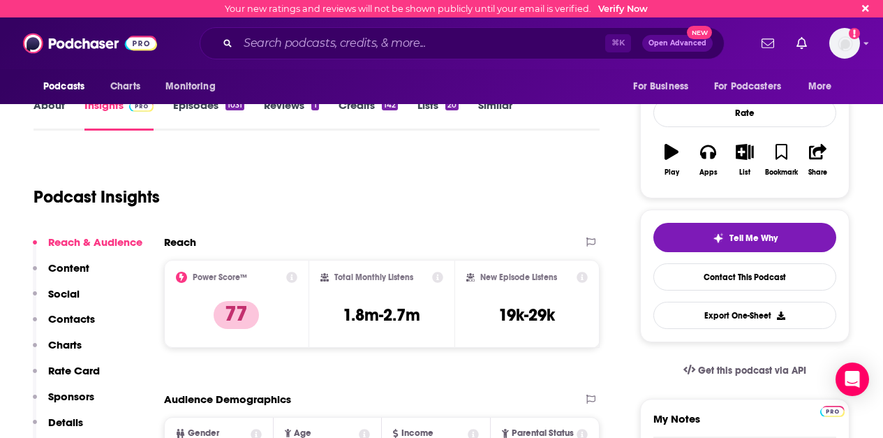
scroll to position [168, 0]
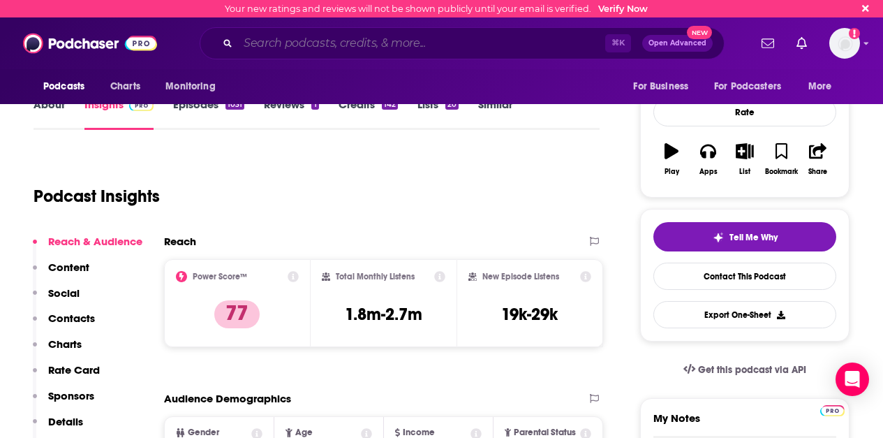
click at [517, 50] on input "Search podcasts, credits, & more..." at bounding box center [421, 43] width 367 height 22
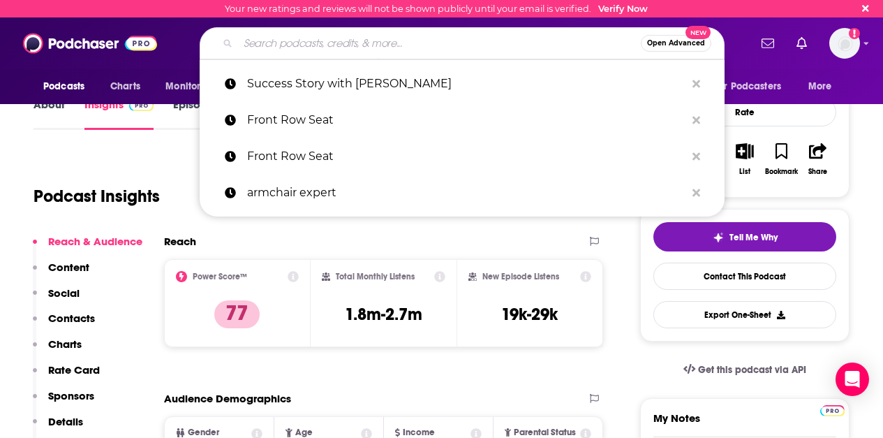
paste input "Modern Leader"
type input "Modern Leader"
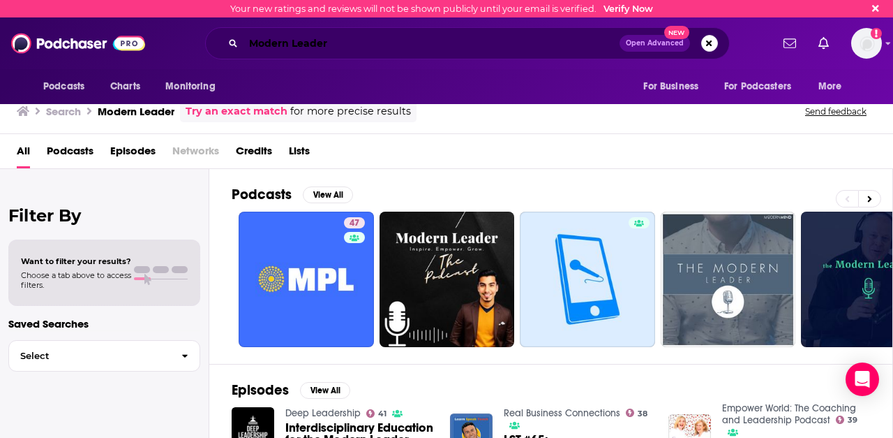
click at [251, 45] on input "Modern Leader" at bounding box center [432, 43] width 376 height 22
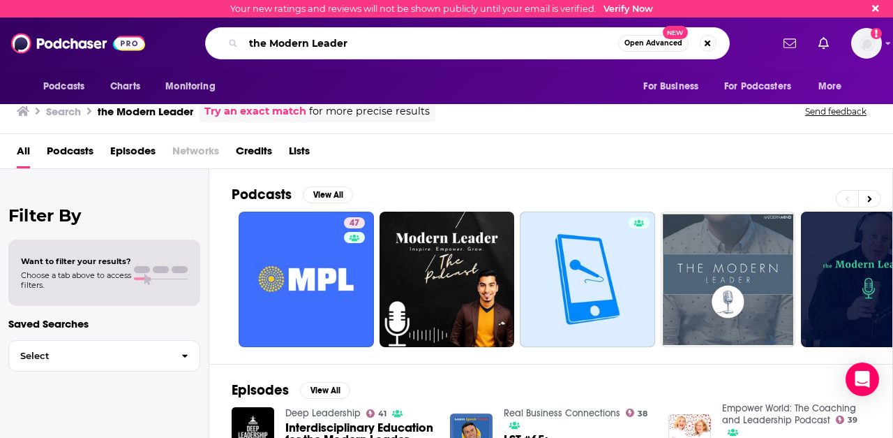
click at [399, 48] on input "the Modern Leader" at bounding box center [431, 43] width 375 height 22
paste input "[PERSON_NAME]"
type input "the Modern Leader [PERSON_NAME]"
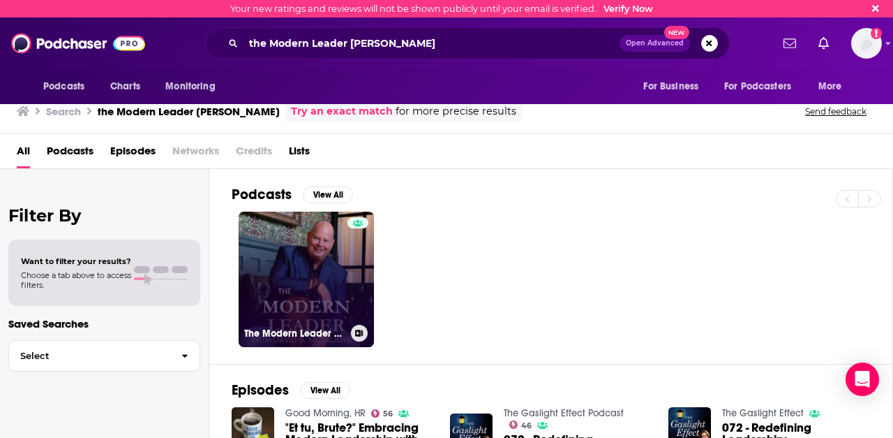
click at [278, 288] on link "The Modern Leader with [PERSON_NAME]" at bounding box center [306, 278] width 135 height 135
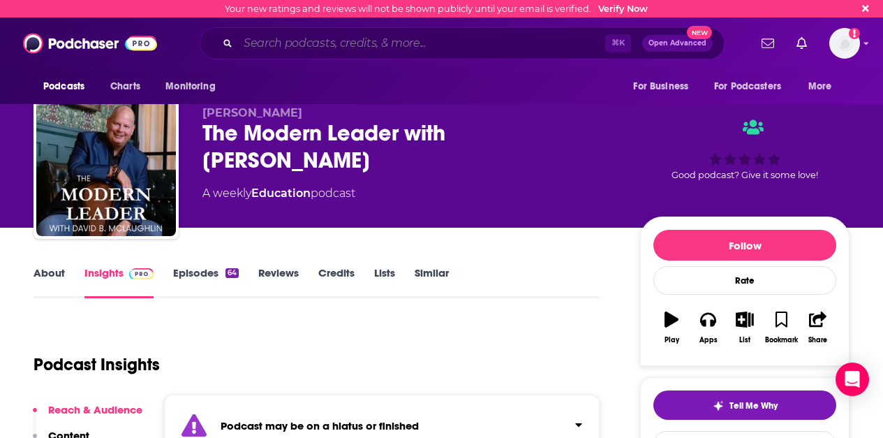
click at [319, 43] on input "Search podcasts, credits, & more..." at bounding box center [421, 43] width 367 height 22
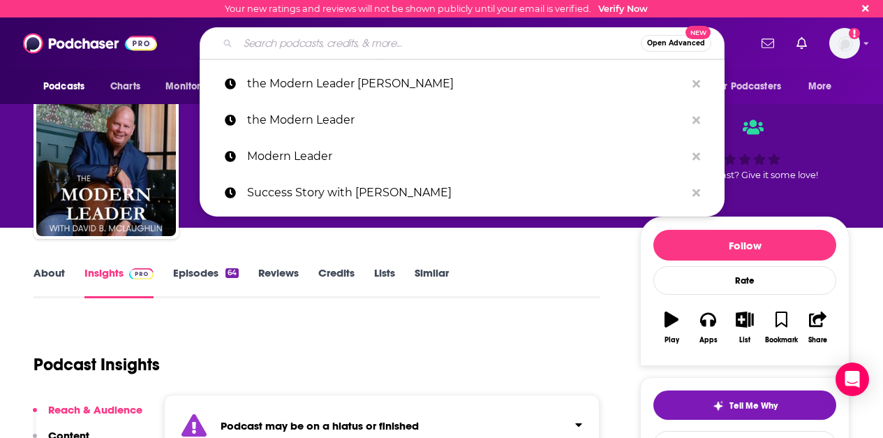
paste input "Harlan Cohen"
type input "Harlan Cohen"
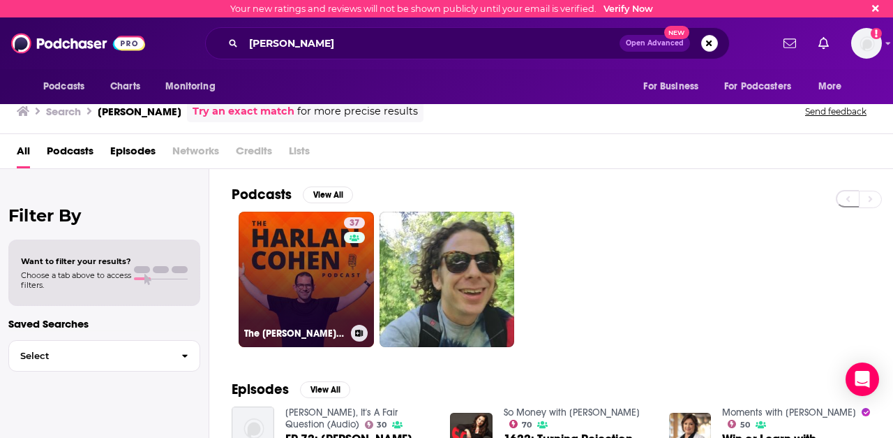
click at [292, 267] on link "37 The Harlan Cohen Podcast" at bounding box center [306, 278] width 135 height 135
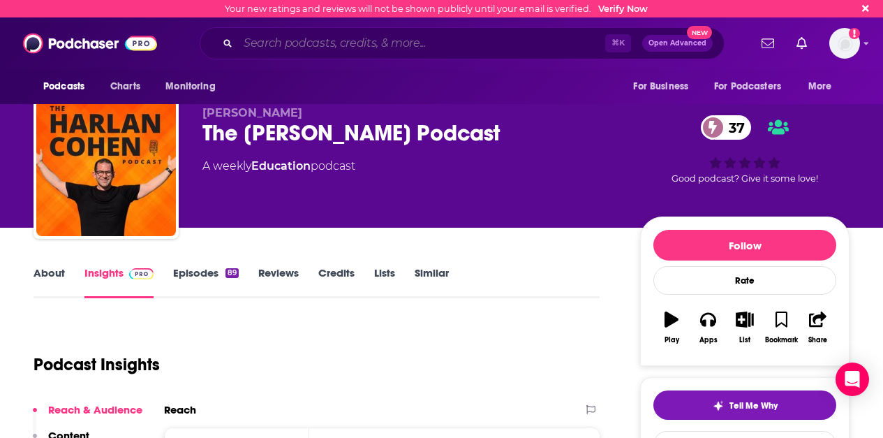
click at [321, 42] on input "Search podcasts, credits, & more..." at bounding box center [421, 43] width 367 height 22
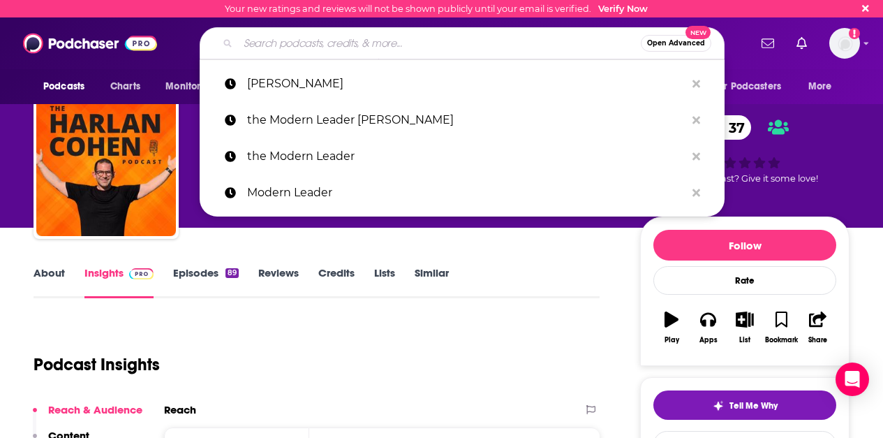
paste input "MoNews"
type input "MoNews"
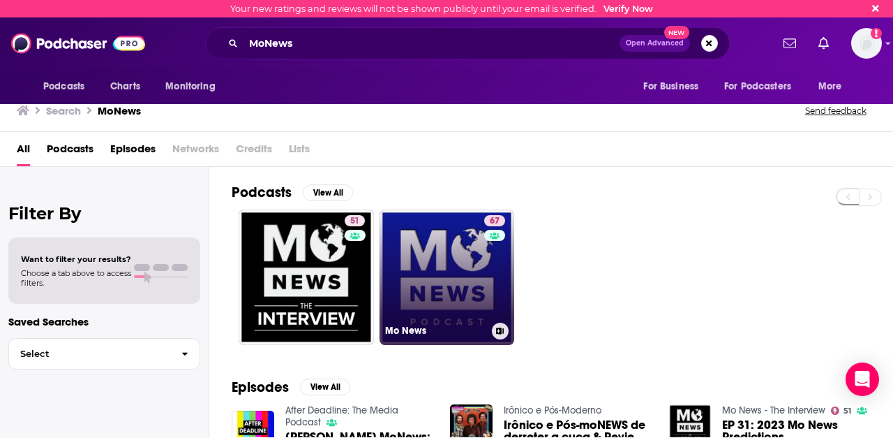
click at [454, 284] on link "67 Mo News" at bounding box center [447, 276] width 135 height 135
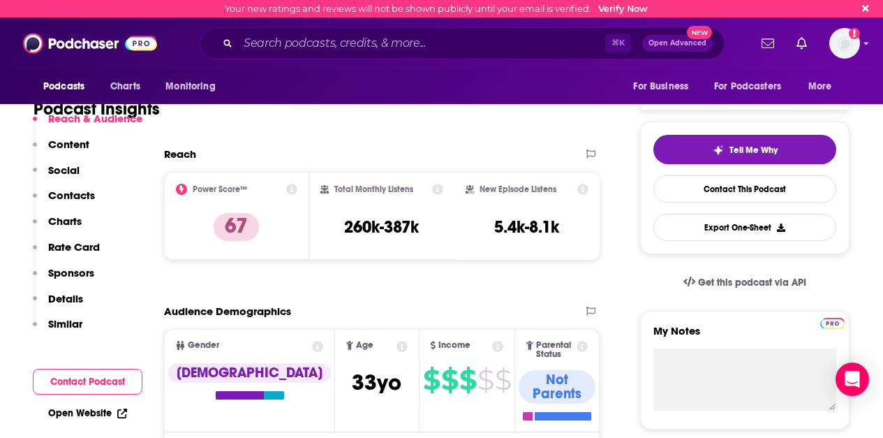
scroll to position [258, 0]
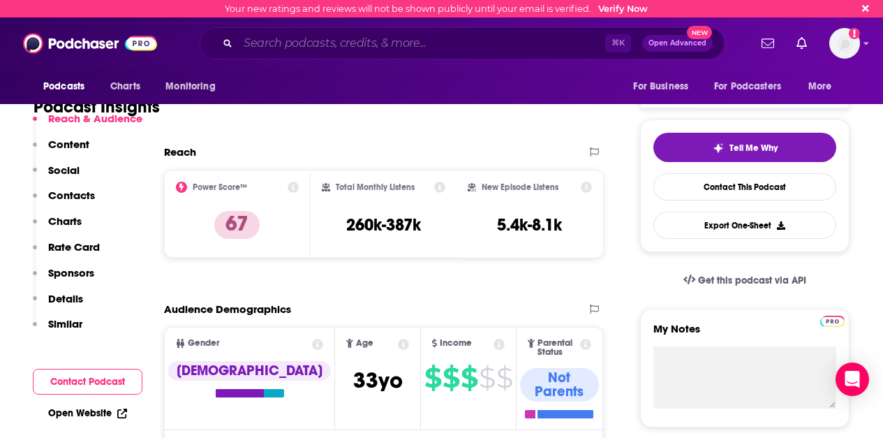
click at [316, 46] on input "Search podcasts, credits, & more..." at bounding box center [421, 43] width 367 height 22
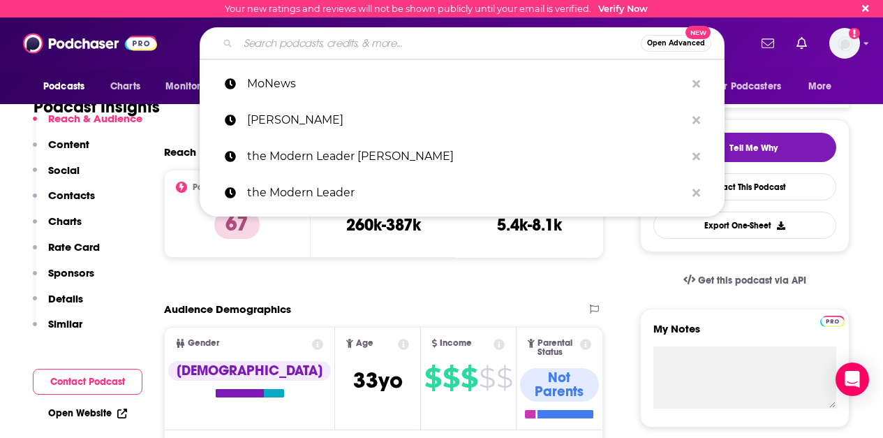
paste input "Curiosity Hour"
type input "Curiosity Hour"
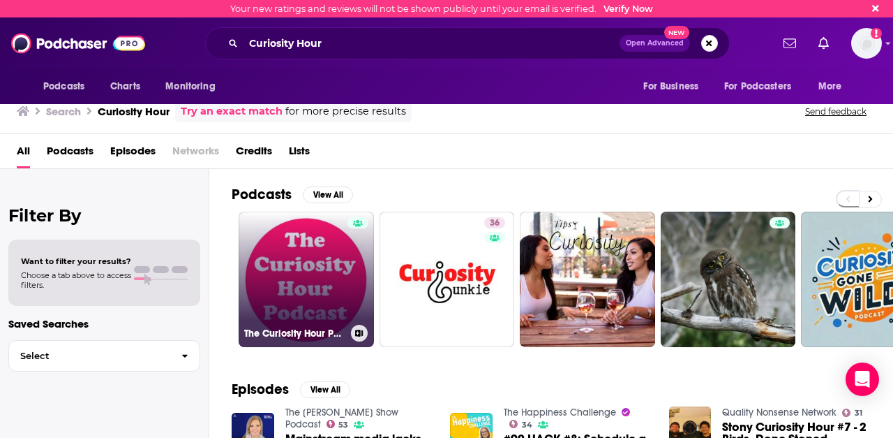
click at [285, 288] on link "The Curiosity Hour Podcast" at bounding box center [306, 278] width 135 height 135
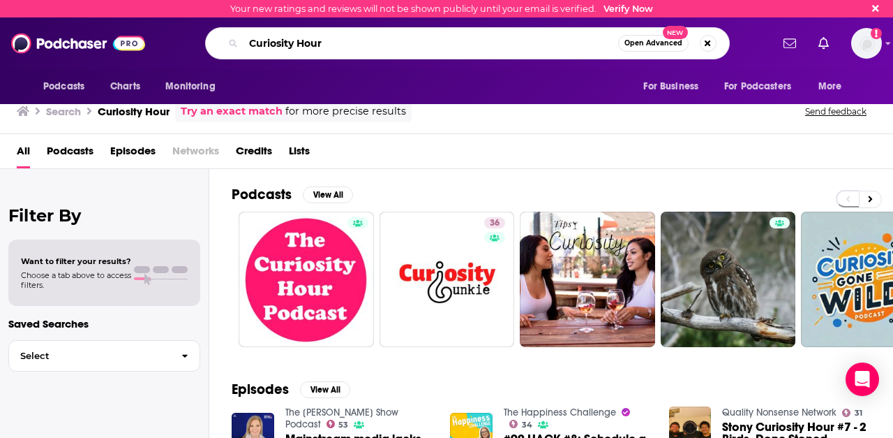
drag, startPoint x: 240, startPoint y: 35, endPoint x: 232, endPoint y: 36, distance: 8.4
click at [232, 34] on div "Curiosity Hour Open Advanced New" at bounding box center [467, 43] width 525 height 32
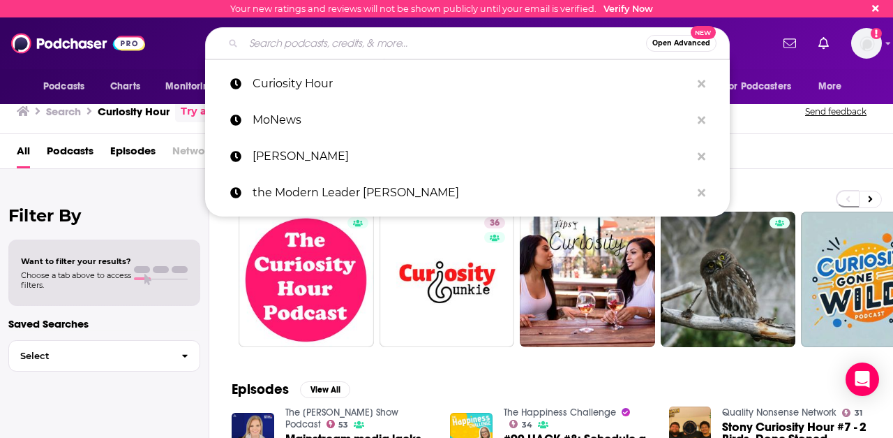
paste input "Kevin Miller Podcast"
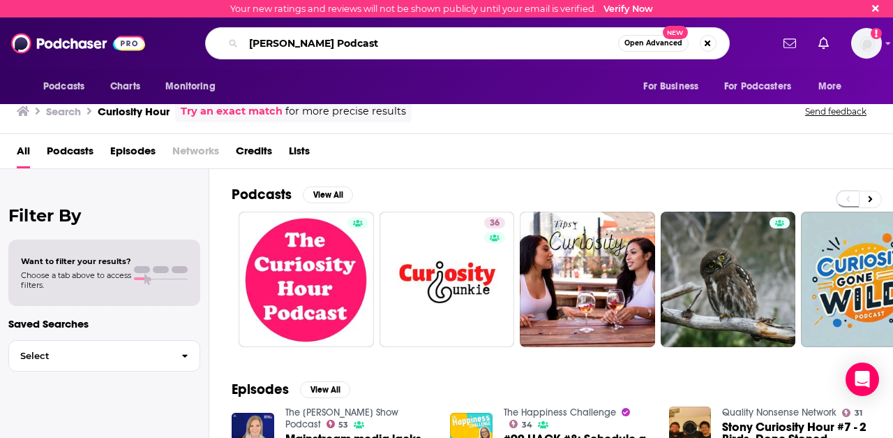
type input "Kevin Miller Podcast"
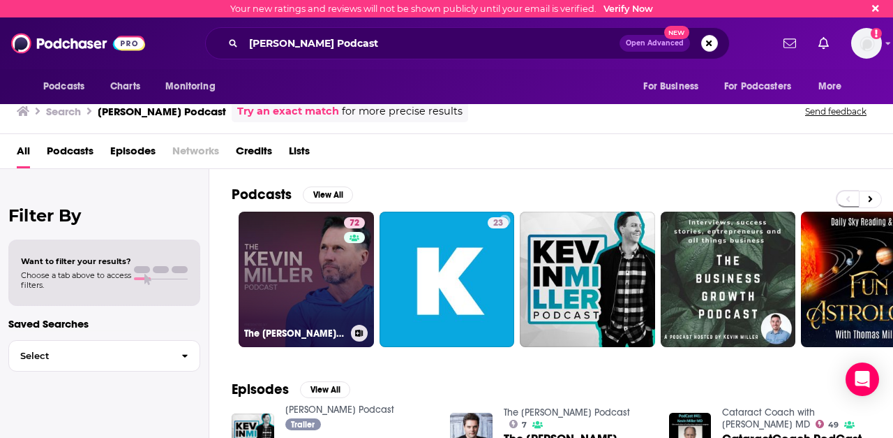
click at [288, 240] on link "72 The Kevin Miller Podcast" at bounding box center [306, 278] width 135 height 135
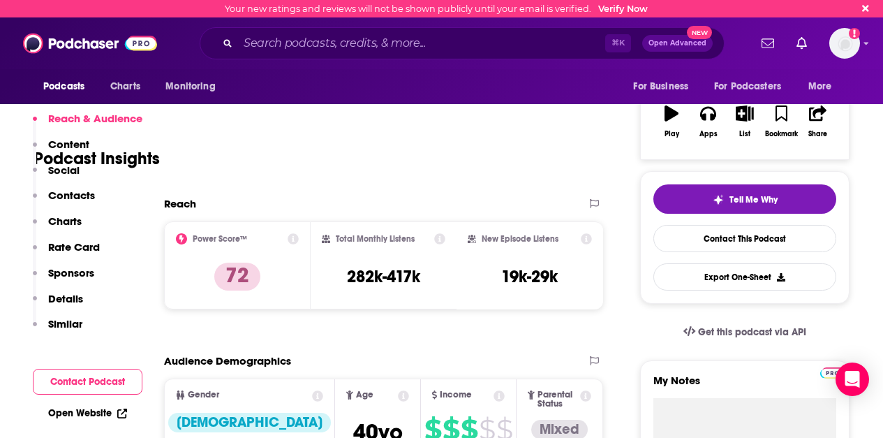
scroll to position [262, 0]
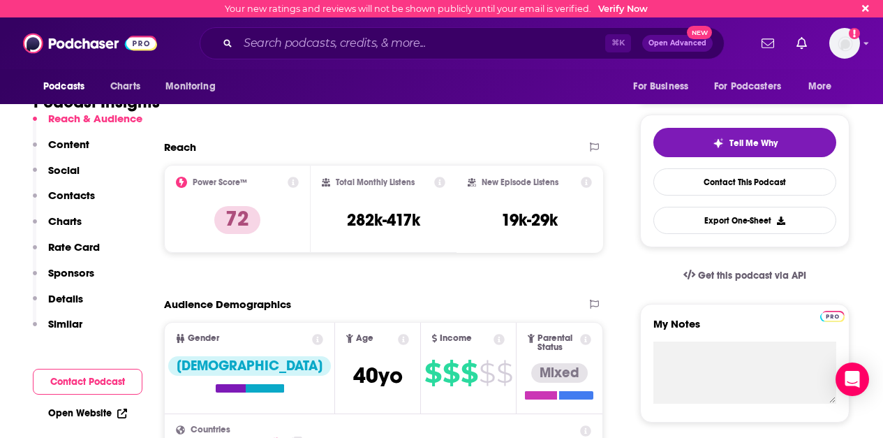
click at [371, 56] on div "⌘ K Open Advanced New" at bounding box center [462, 43] width 525 height 32
drag, startPoint x: 373, startPoint y: 42, endPoint x: 382, endPoint y: 45, distance: 9.1
click at [373, 41] on input "Search podcasts, credits, & more..." at bounding box center [421, 43] width 367 height 22
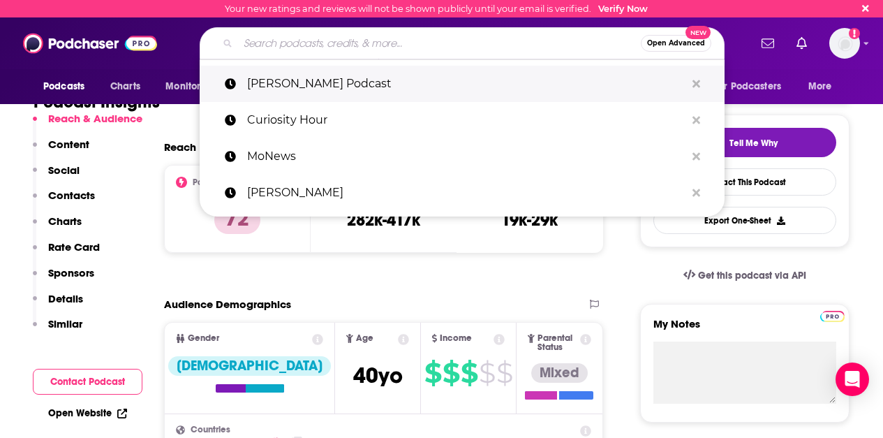
paste input "Finding Mastery"
type input "Finding Mastery"
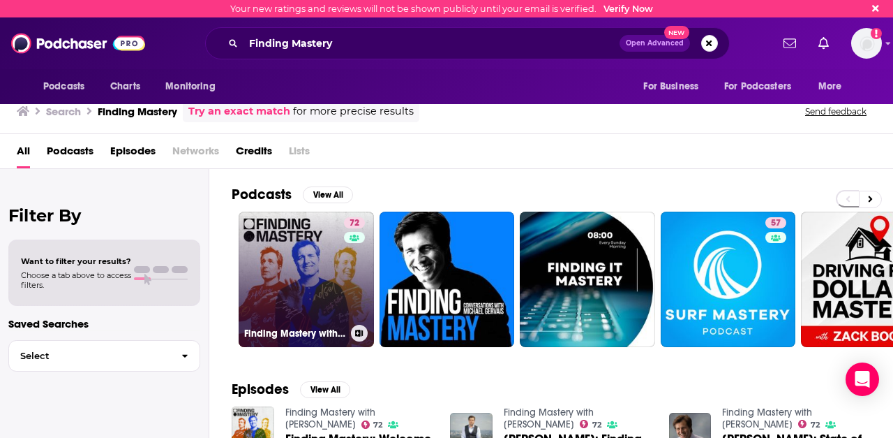
click at [294, 276] on link "72 Finding Mastery with Dr. Michael Gervais" at bounding box center [306, 278] width 135 height 135
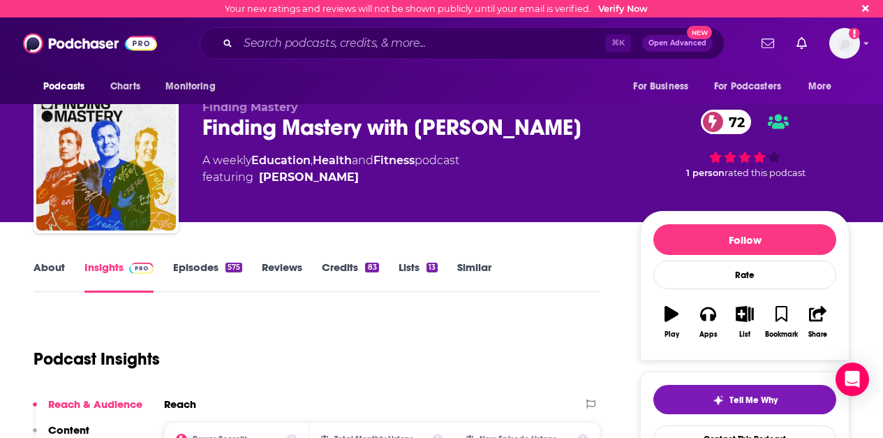
scroll to position [110, 0]
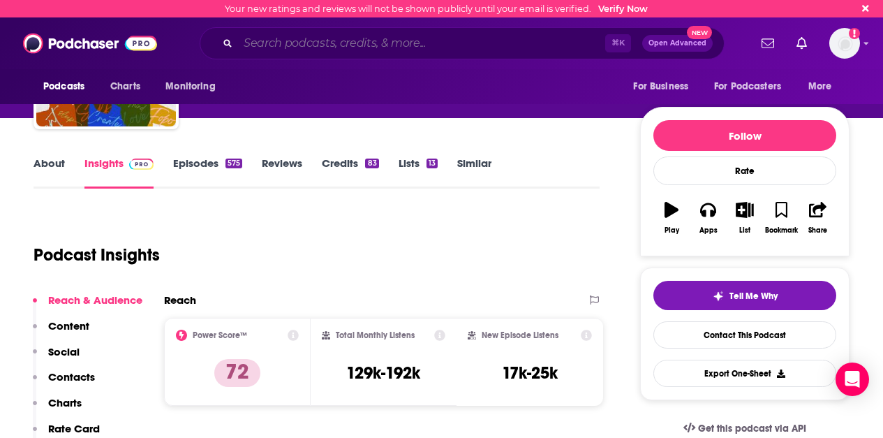
click at [295, 46] on input "Search podcasts, credits, & more..." at bounding box center [421, 43] width 367 height 22
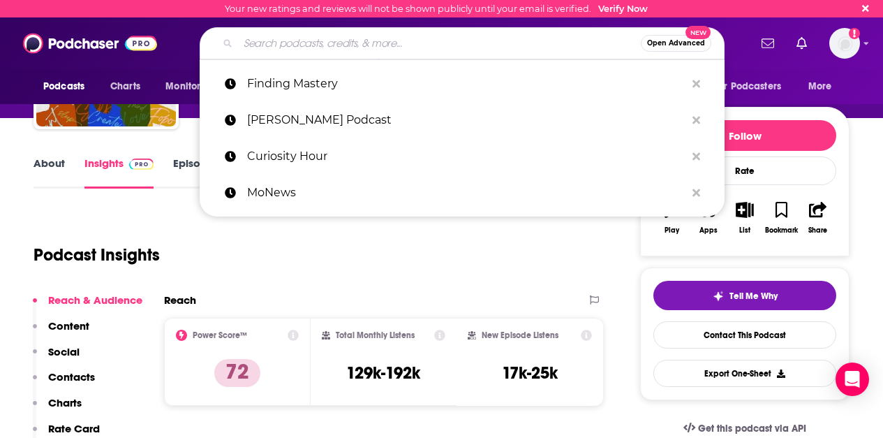
paste input "Art of Manliness"
type input "Art of Manliness"
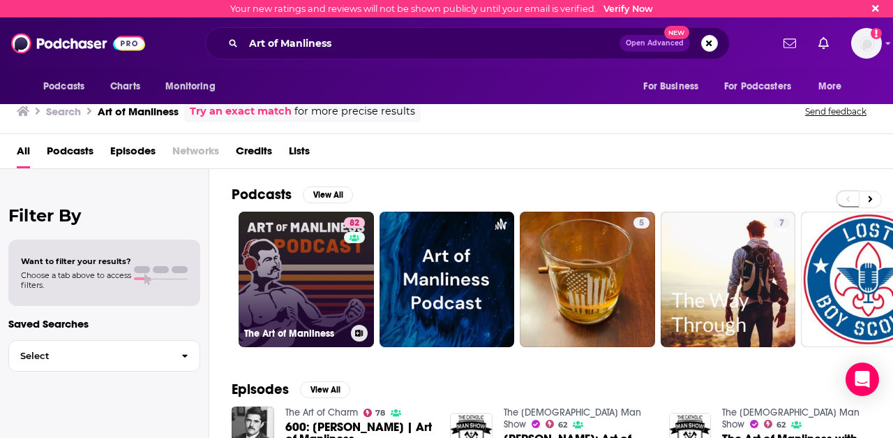
click at [317, 262] on link "82 The Art of Manliness" at bounding box center [306, 278] width 135 height 135
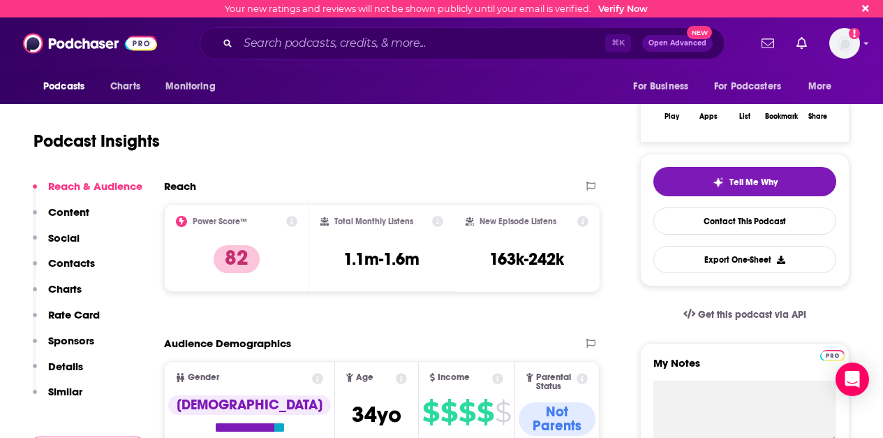
scroll to position [237, 0]
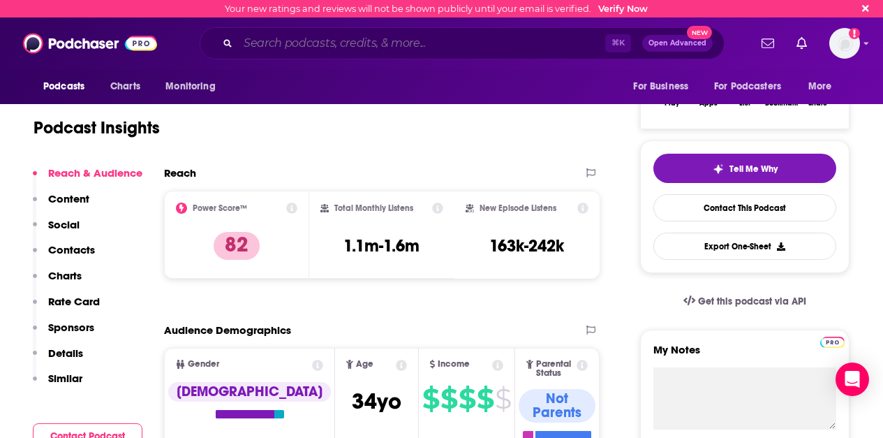
click at [331, 46] on input "Search podcasts, credits, & more..." at bounding box center [421, 43] width 367 height 22
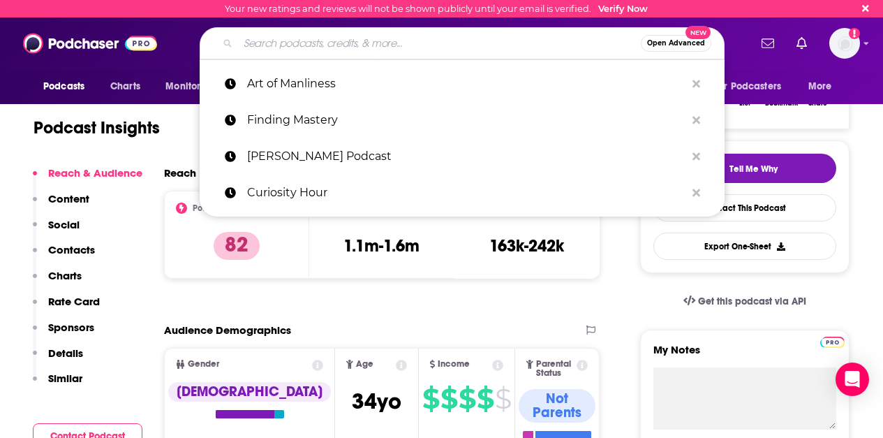
paste input "Something You Should Know"
type input "Something You Should Know"
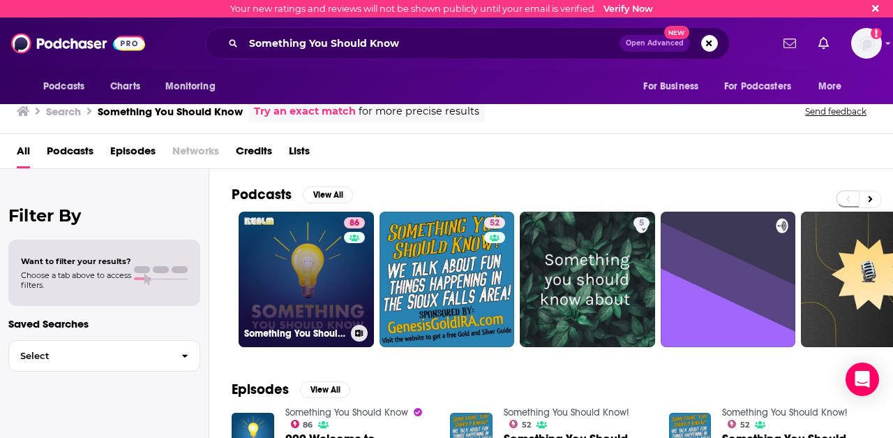
click at [290, 271] on link "86 Something You Should Know" at bounding box center [306, 278] width 135 height 135
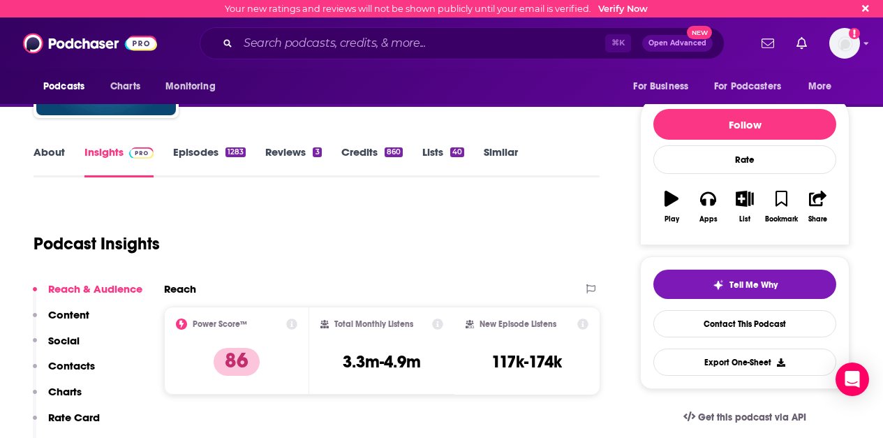
scroll to position [244, 0]
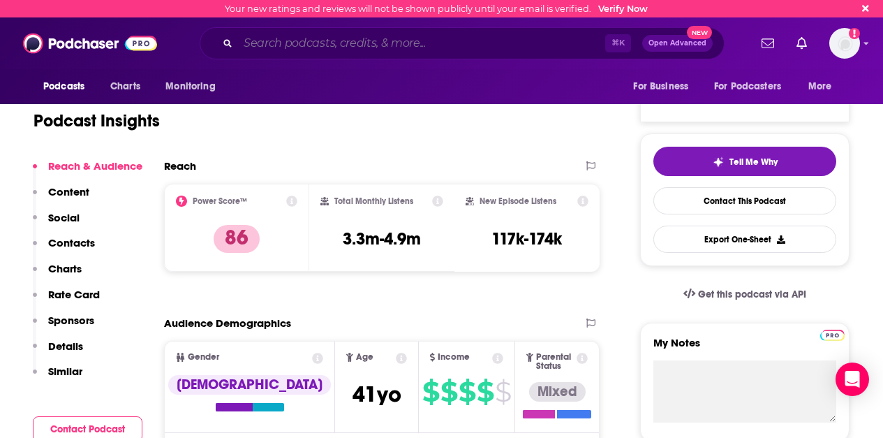
click at [352, 46] on input "Search podcasts, credits, & more..." at bounding box center [421, 43] width 367 height 22
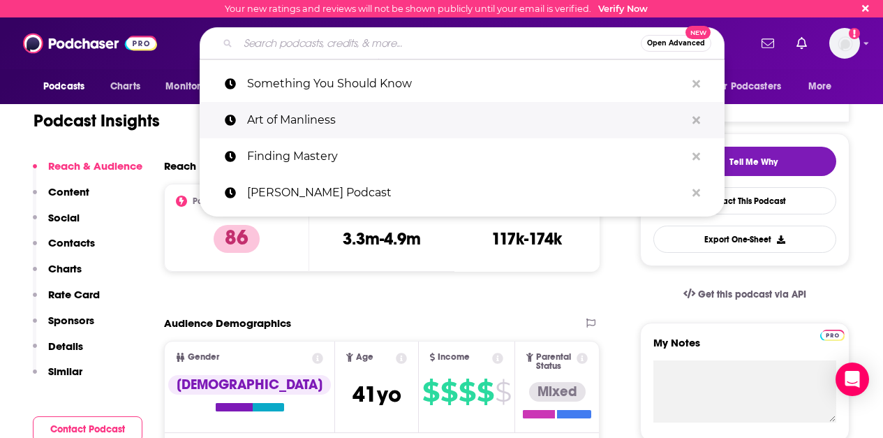
paste input "Everything Happens with Kate Bowler"
type input "Everything Happens with Kate Bowler"
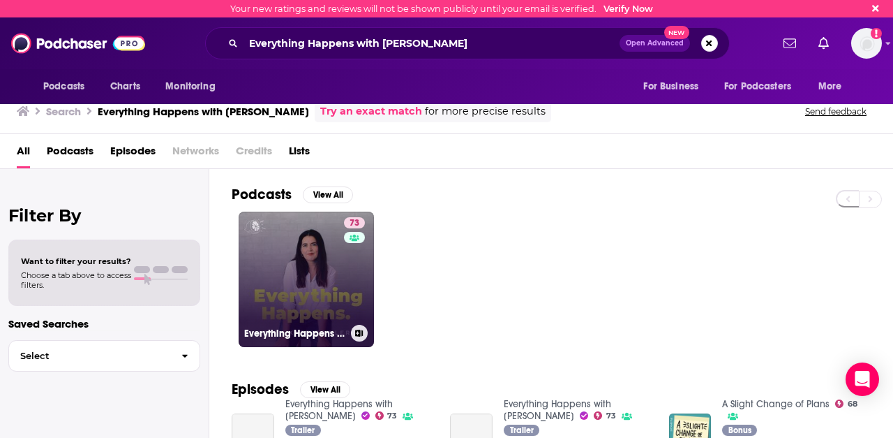
click at [311, 263] on link "73 Everything Happens with Kate Bowler" at bounding box center [306, 278] width 135 height 135
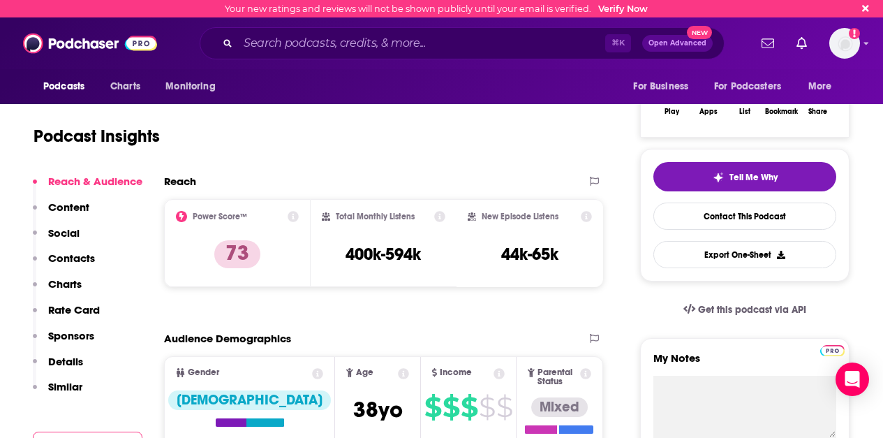
scroll to position [276, 0]
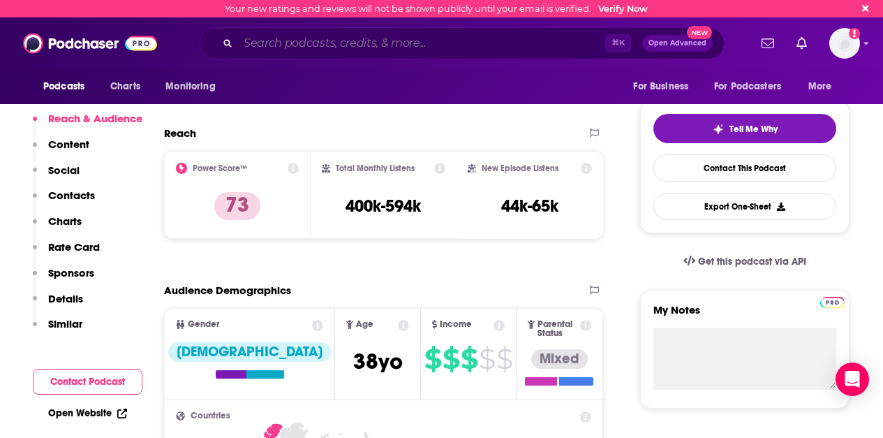
click at [390, 46] on input "Search podcasts, credits, & more..." at bounding box center [421, 43] width 367 height 22
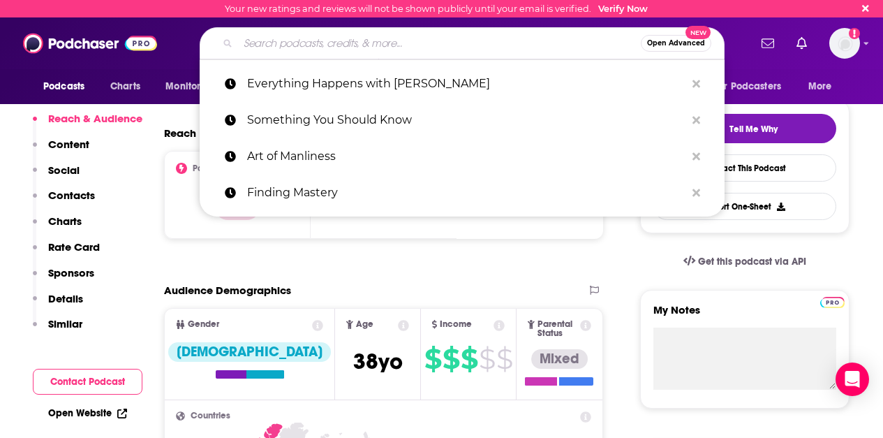
paste input "Joe Rogan Experience"
type input "Joe Rogan Experience"
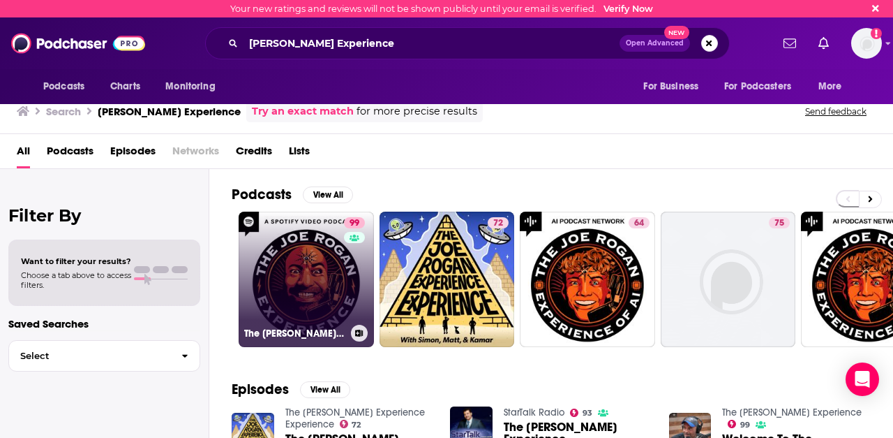
click at [286, 258] on link "99 The Joe Rogan Experience" at bounding box center [306, 278] width 135 height 135
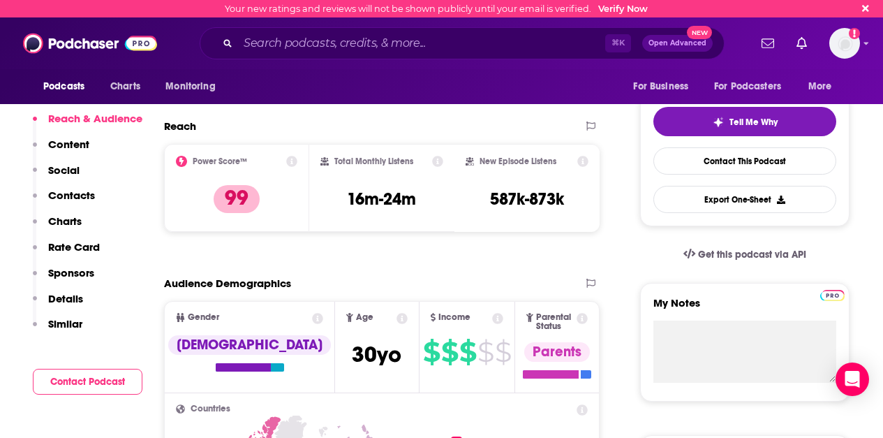
scroll to position [284, 0]
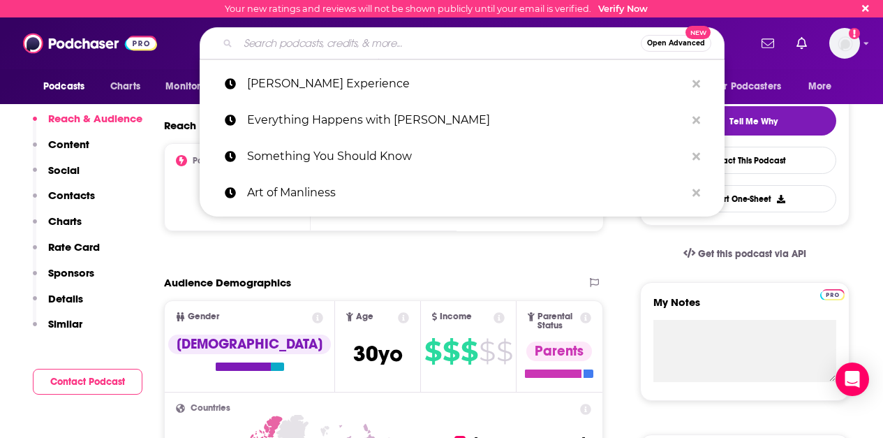
click at [304, 49] on input "Search podcasts, credits, & more..." at bounding box center [439, 43] width 403 height 22
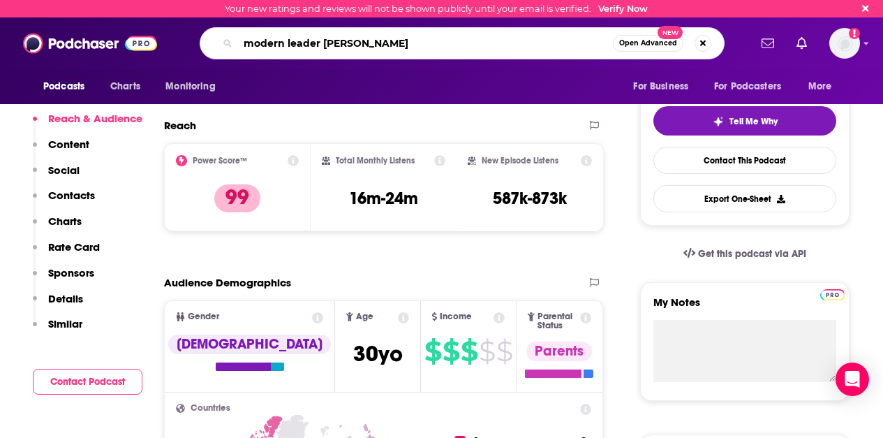
type input "modern leader david"
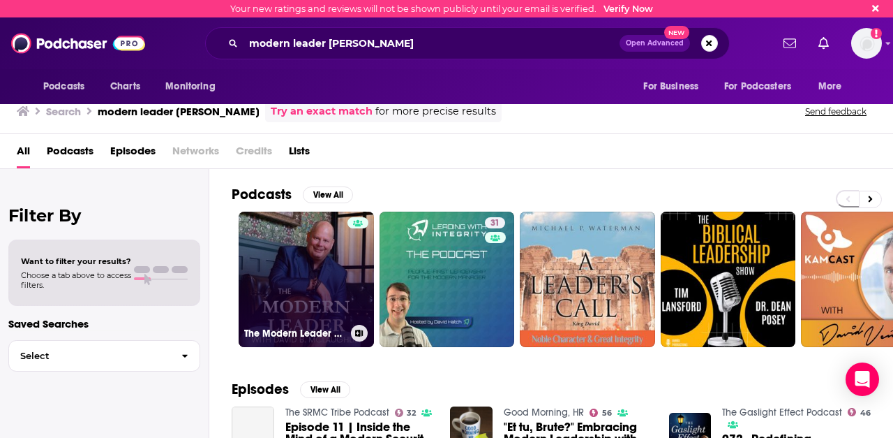
click at [301, 269] on link "The Modern Leader with [PERSON_NAME]" at bounding box center [306, 278] width 135 height 135
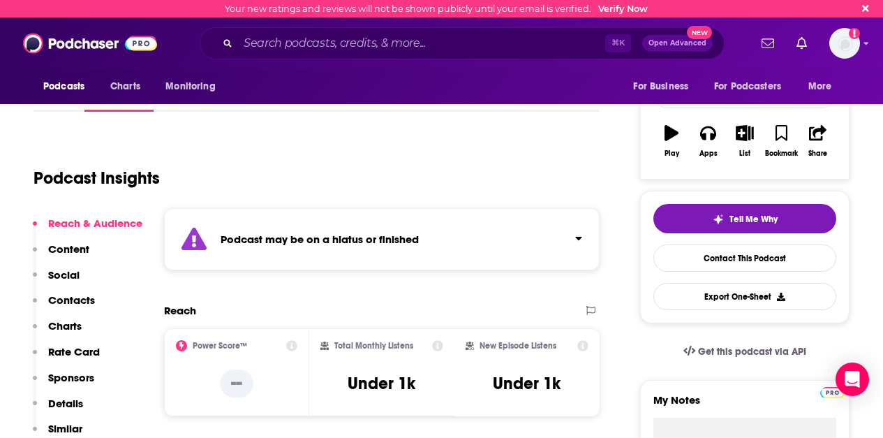
scroll to position [61, 0]
